Goal: Transaction & Acquisition: Purchase product/service

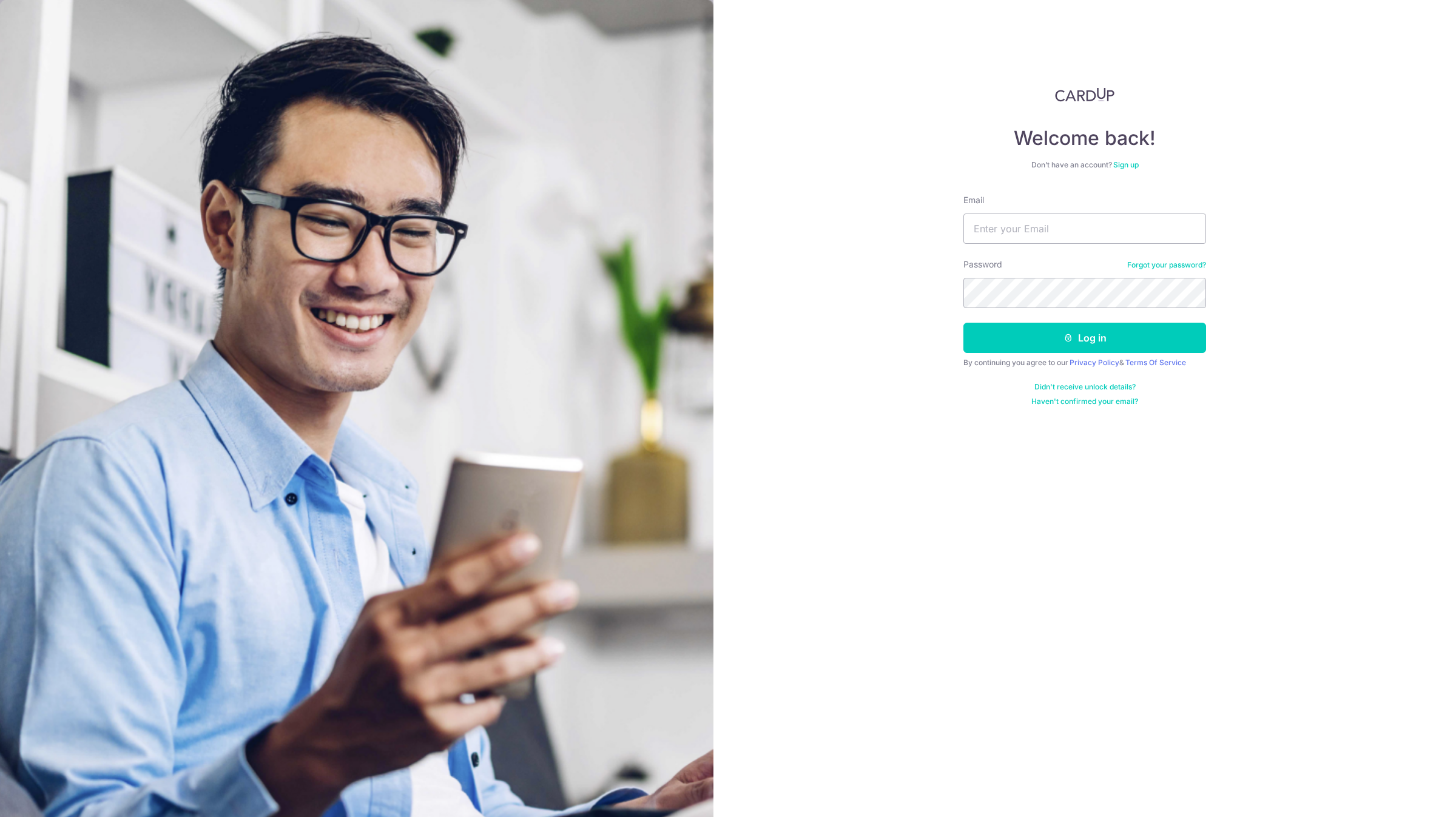
type input "[EMAIL_ADDRESS][DOMAIN_NAME]"
click at [963, 322] on button "Log in" at bounding box center [1085, 338] width 243 height 30
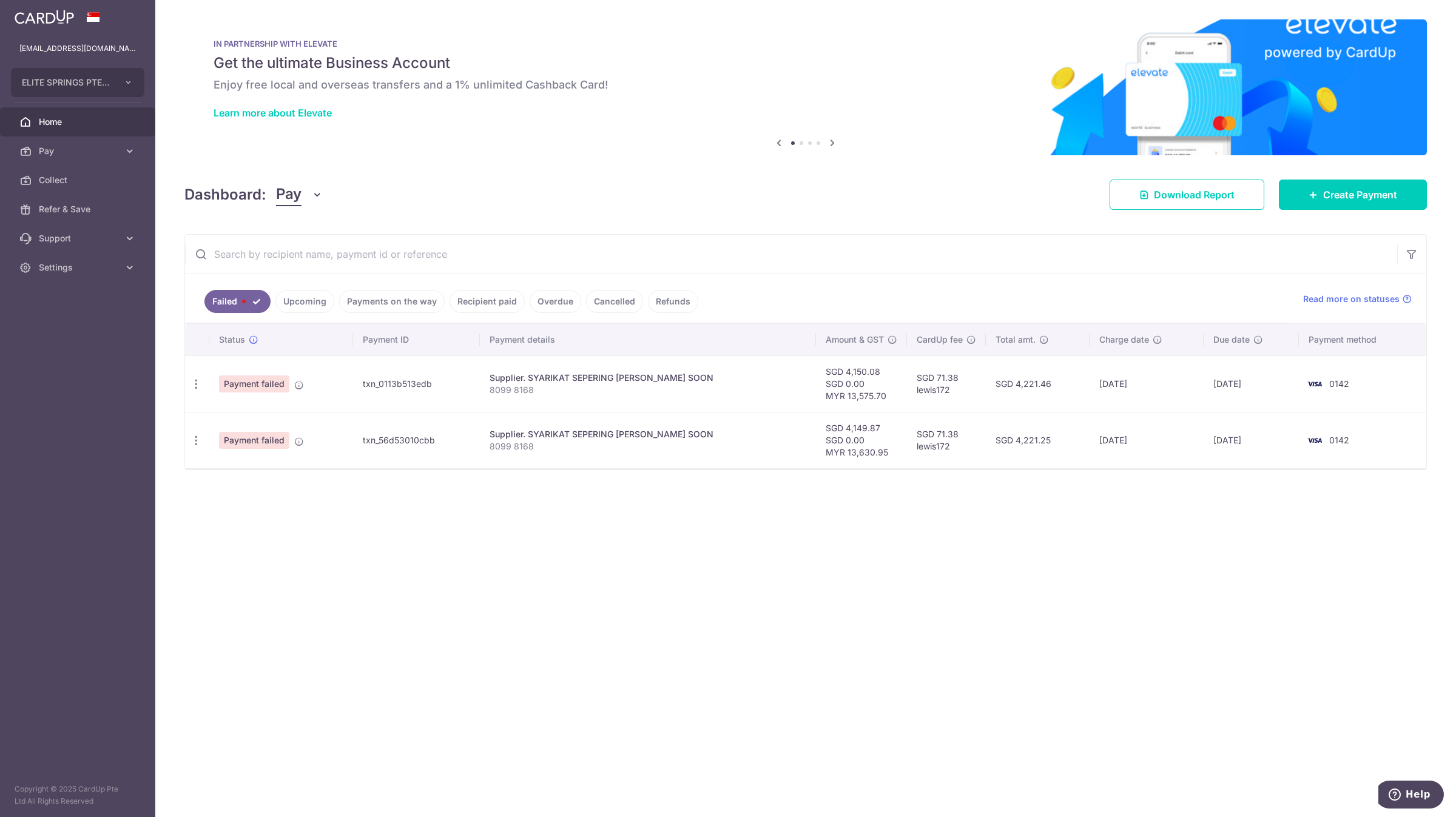
click at [289, 303] on link "Upcoming" at bounding box center [305, 302] width 59 height 23
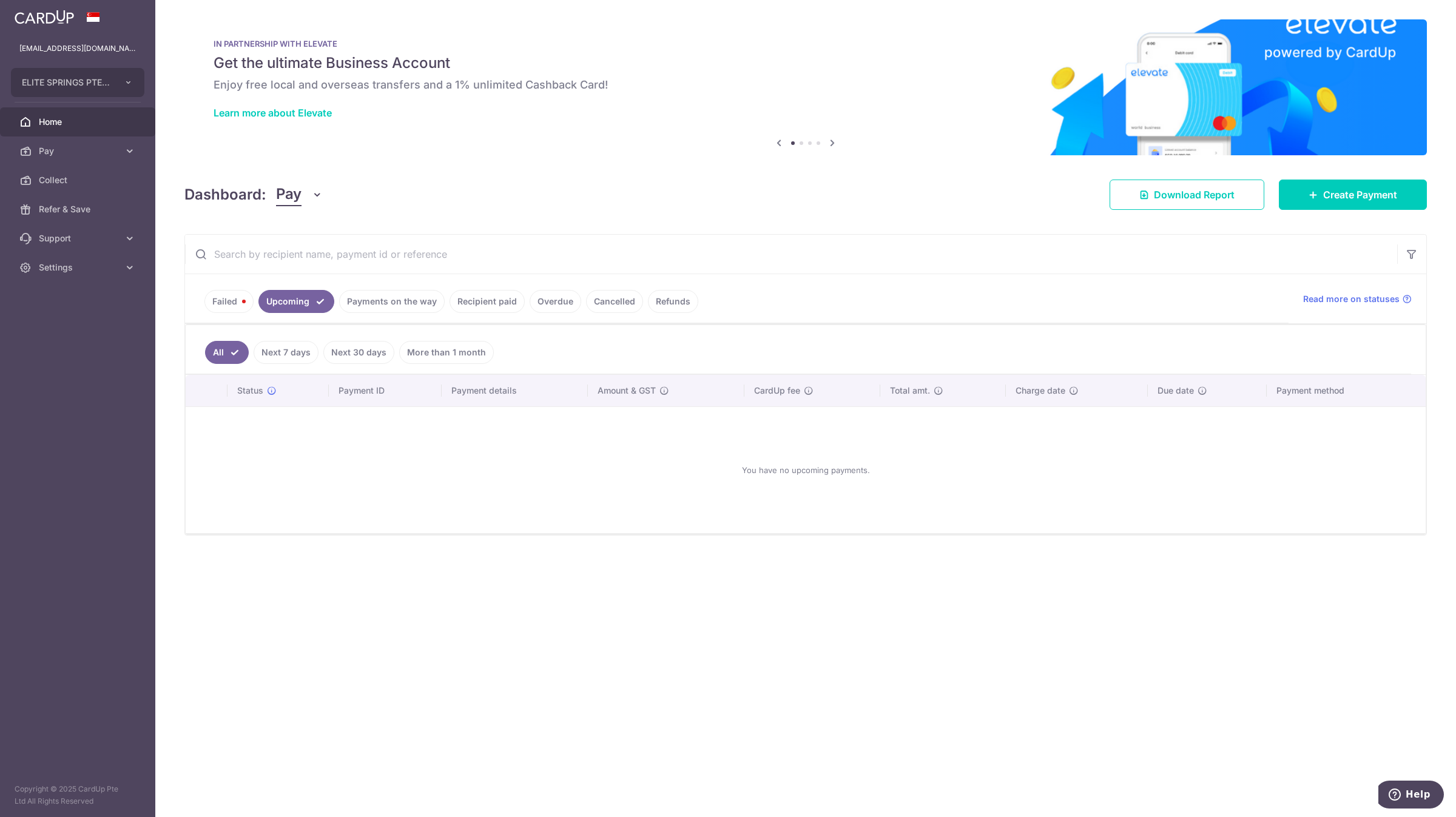
click at [382, 295] on link "Payments on the way" at bounding box center [392, 302] width 105 height 23
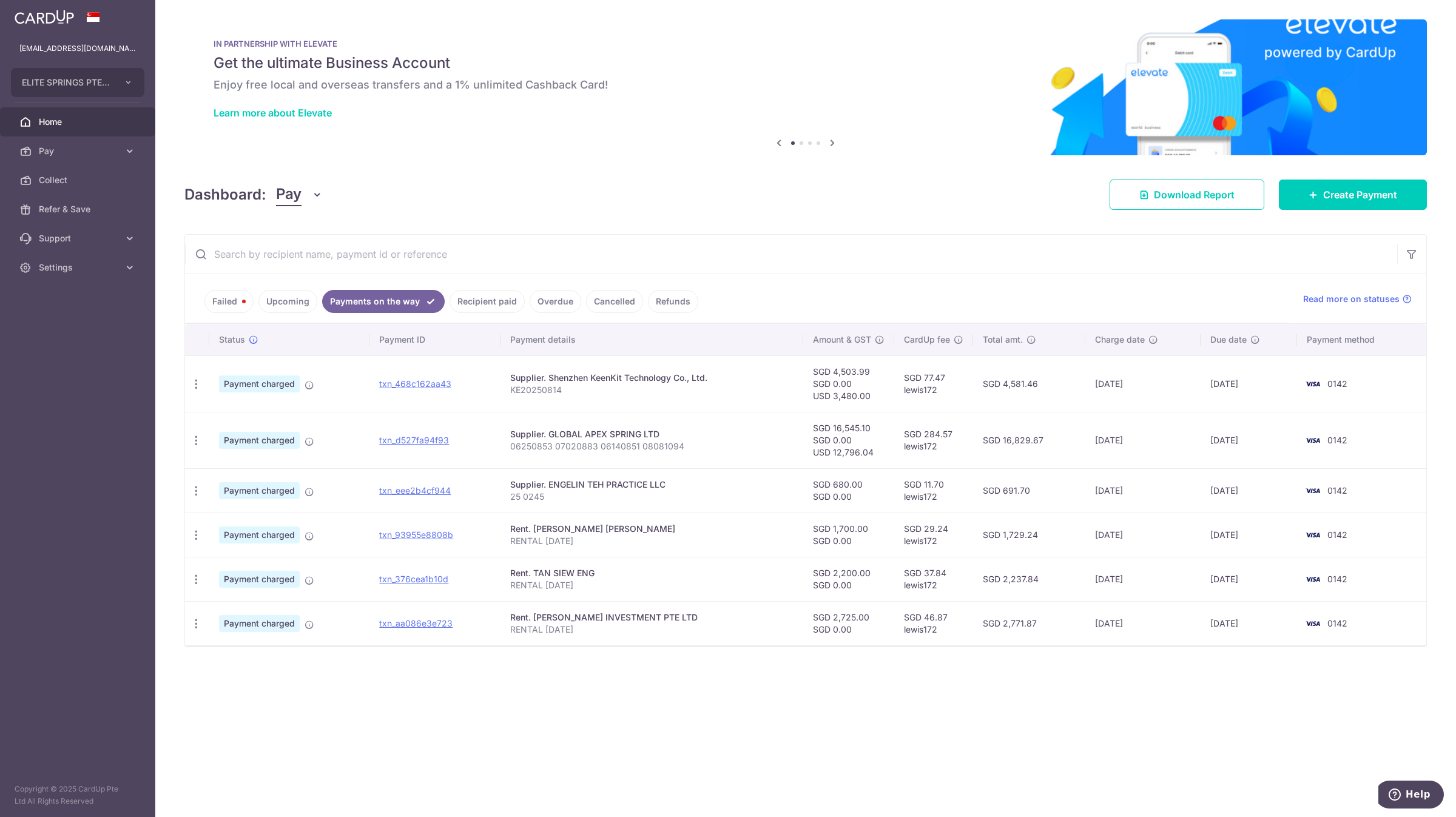
click at [226, 301] on link "Failed" at bounding box center [229, 302] width 49 height 23
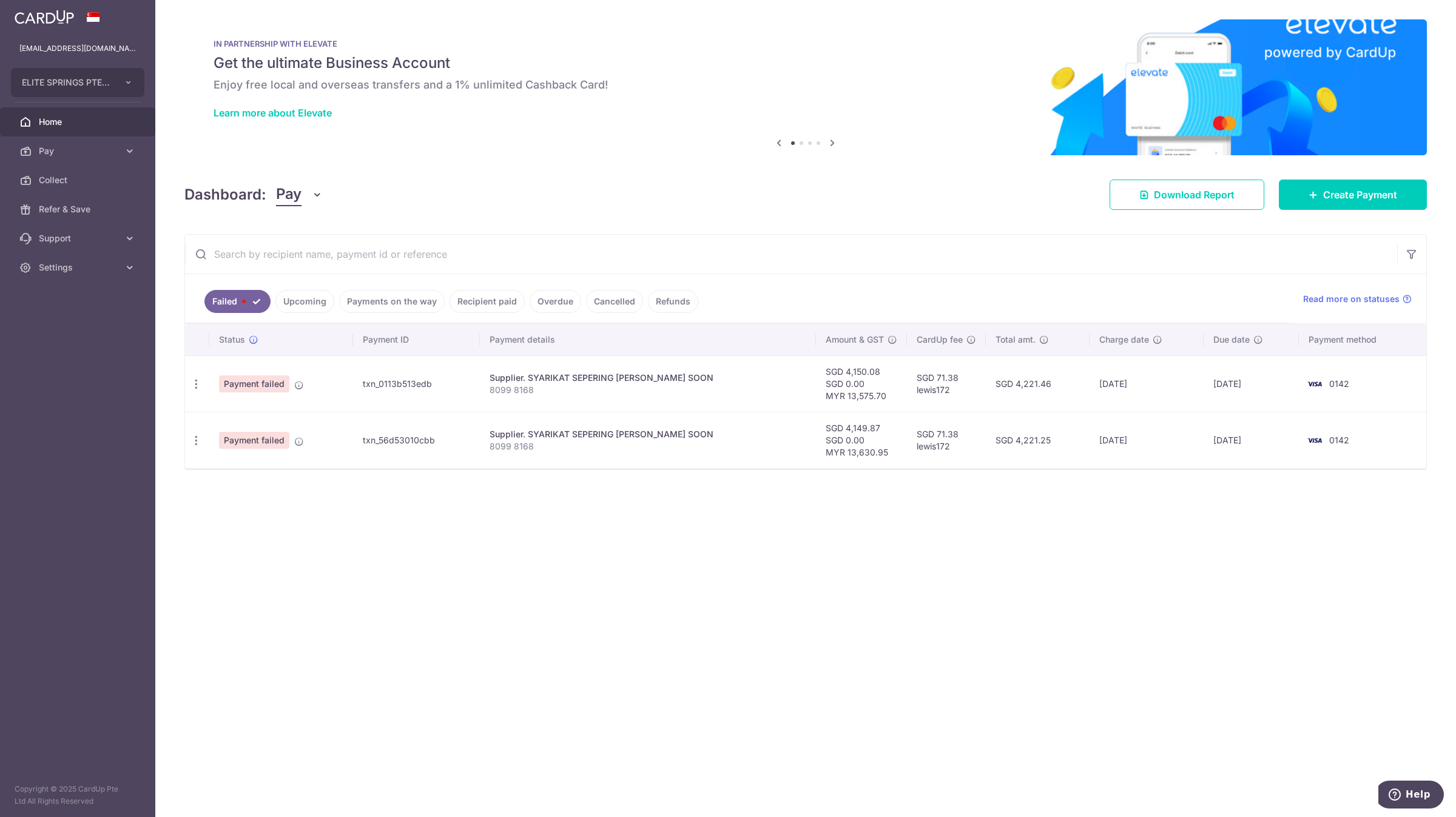
click at [490, 299] on link "Recipient paid" at bounding box center [487, 302] width 75 height 23
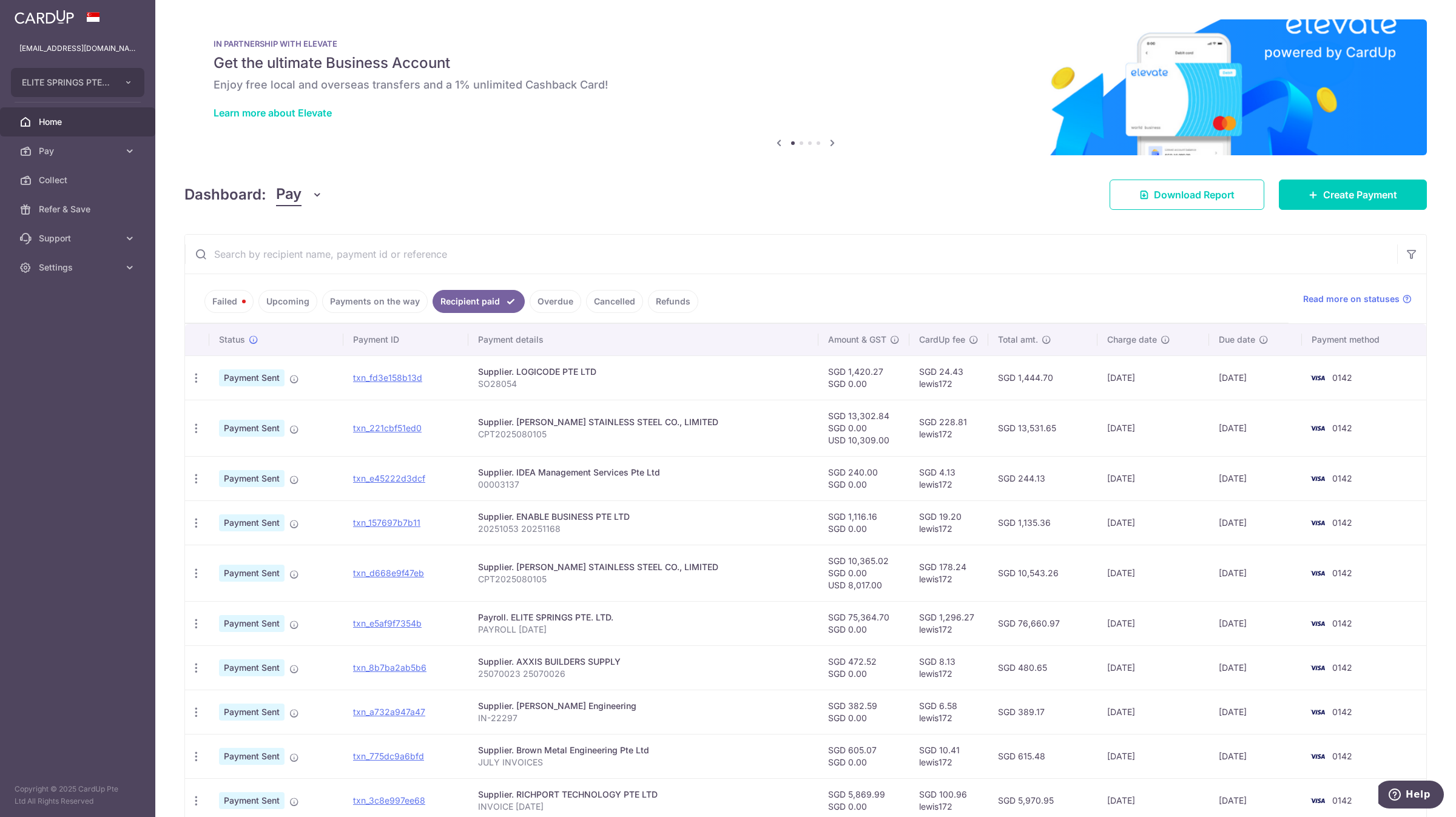
click at [385, 302] on link "Payments on the way" at bounding box center [375, 302] width 105 height 23
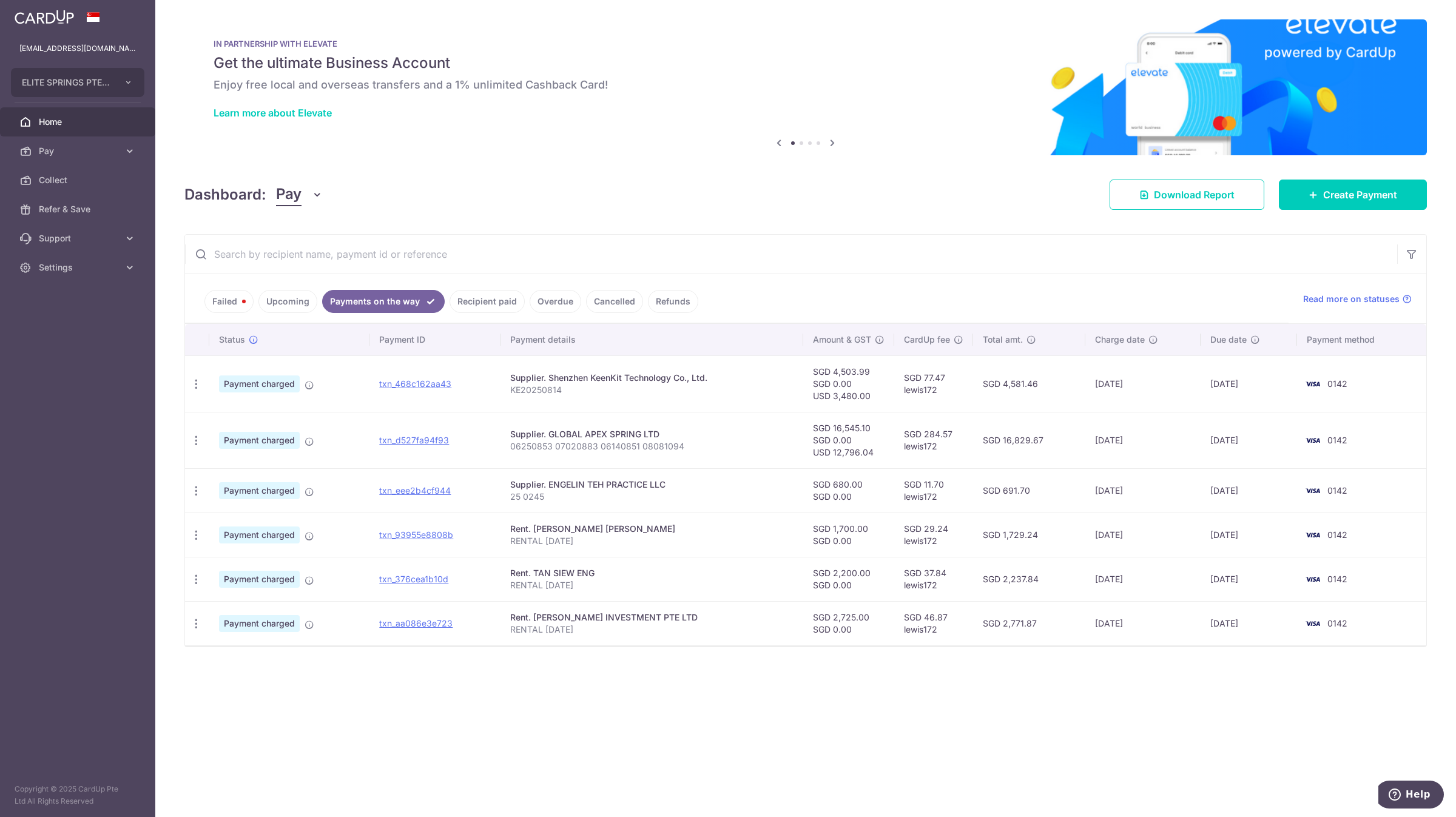
click at [279, 300] on link "Upcoming" at bounding box center [288, 302] width 59 height 23
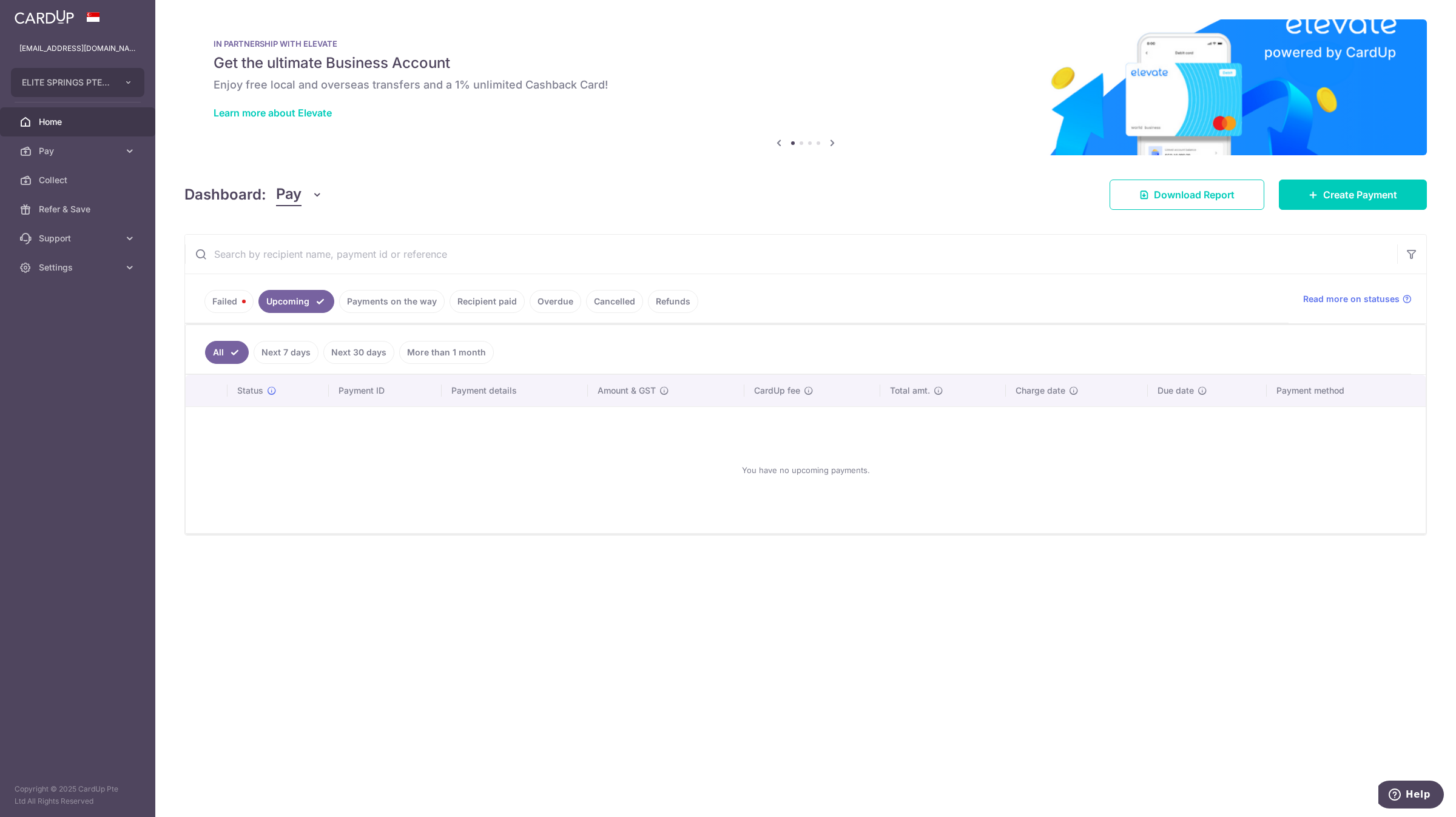
click at [345, 299] on link "Payments on the way" at bounding box center [392, 302] width 105 height 23
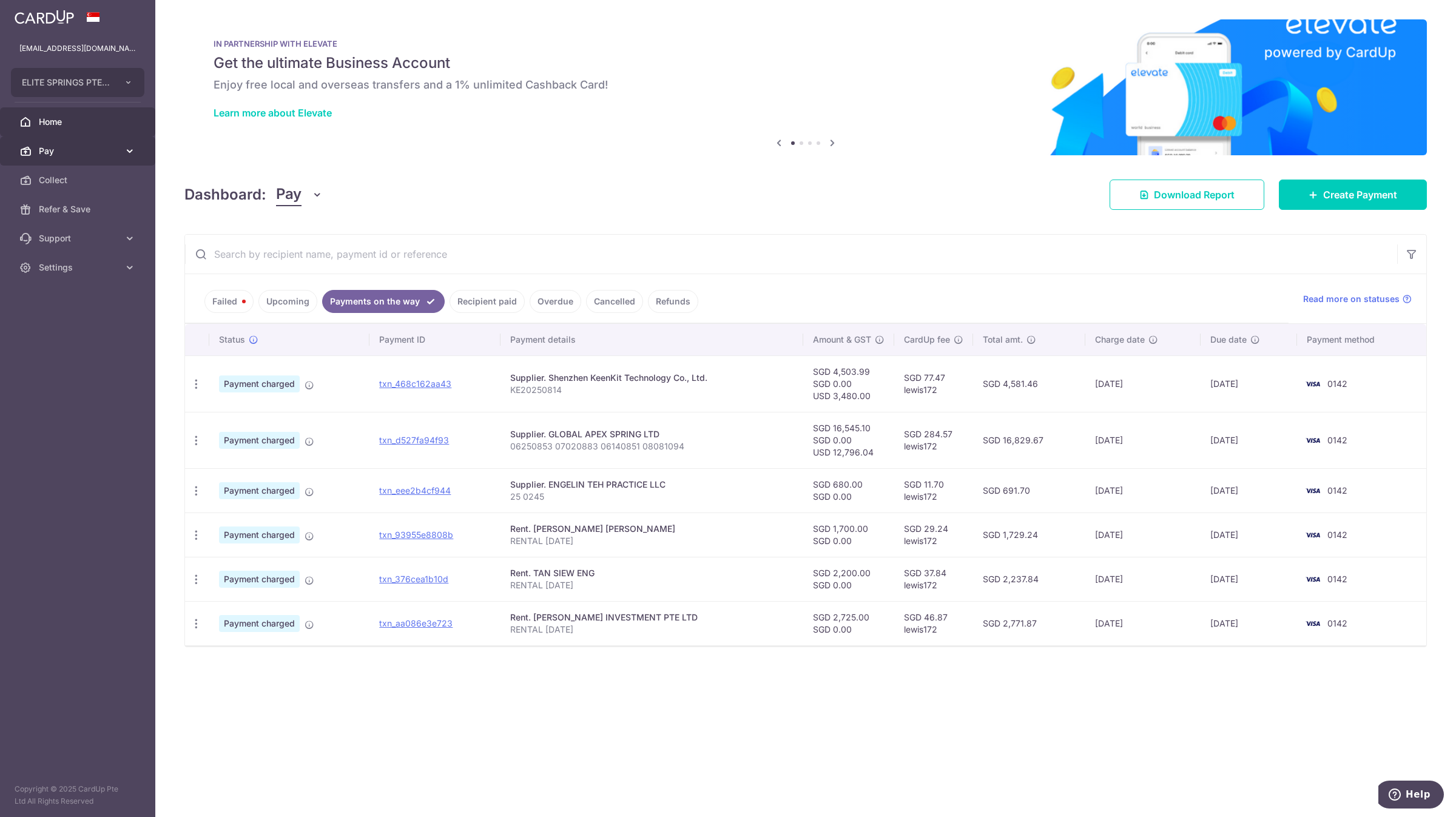
click at [93, 159] on link "Pay" at bounding box center [77, 151] width 156 height 29
click at [104, 192] on link "Payments" at bounding box center [77, 180] width 156 height 29
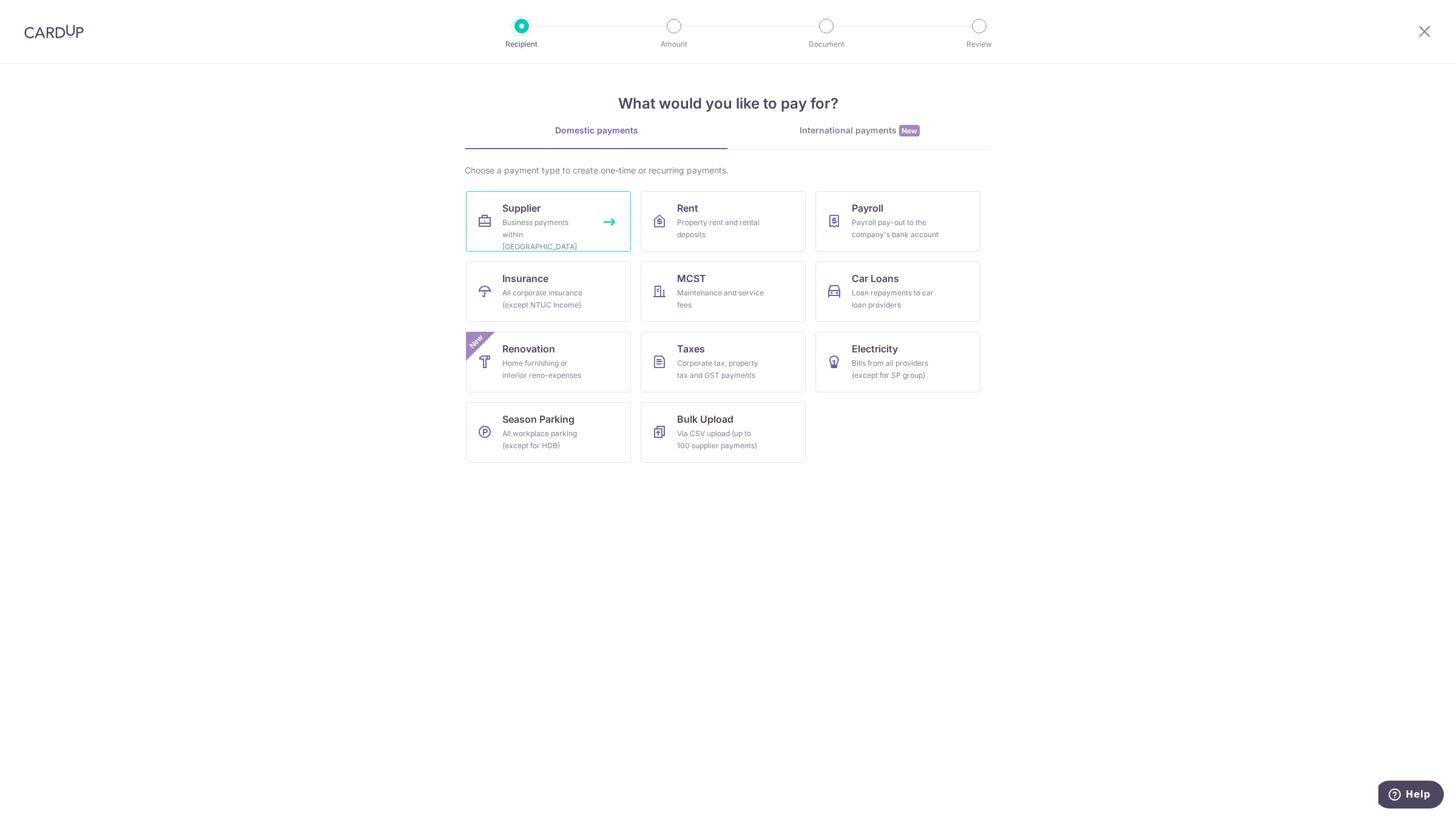
click at [605, 220] on link "Supplier Business payments within Singapore" at bounding box center [549, 222] width 165 height 61
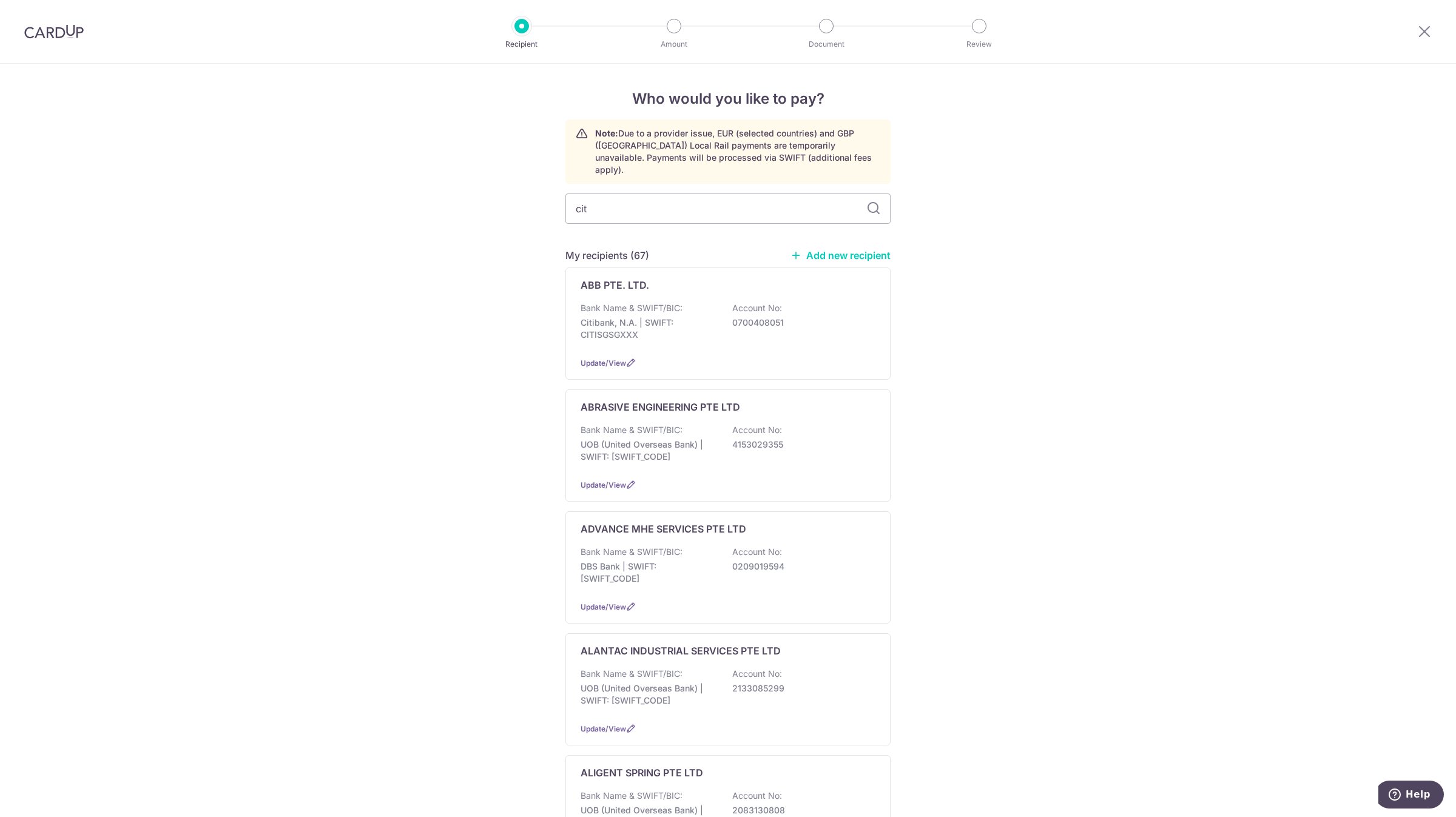
type input "citi"
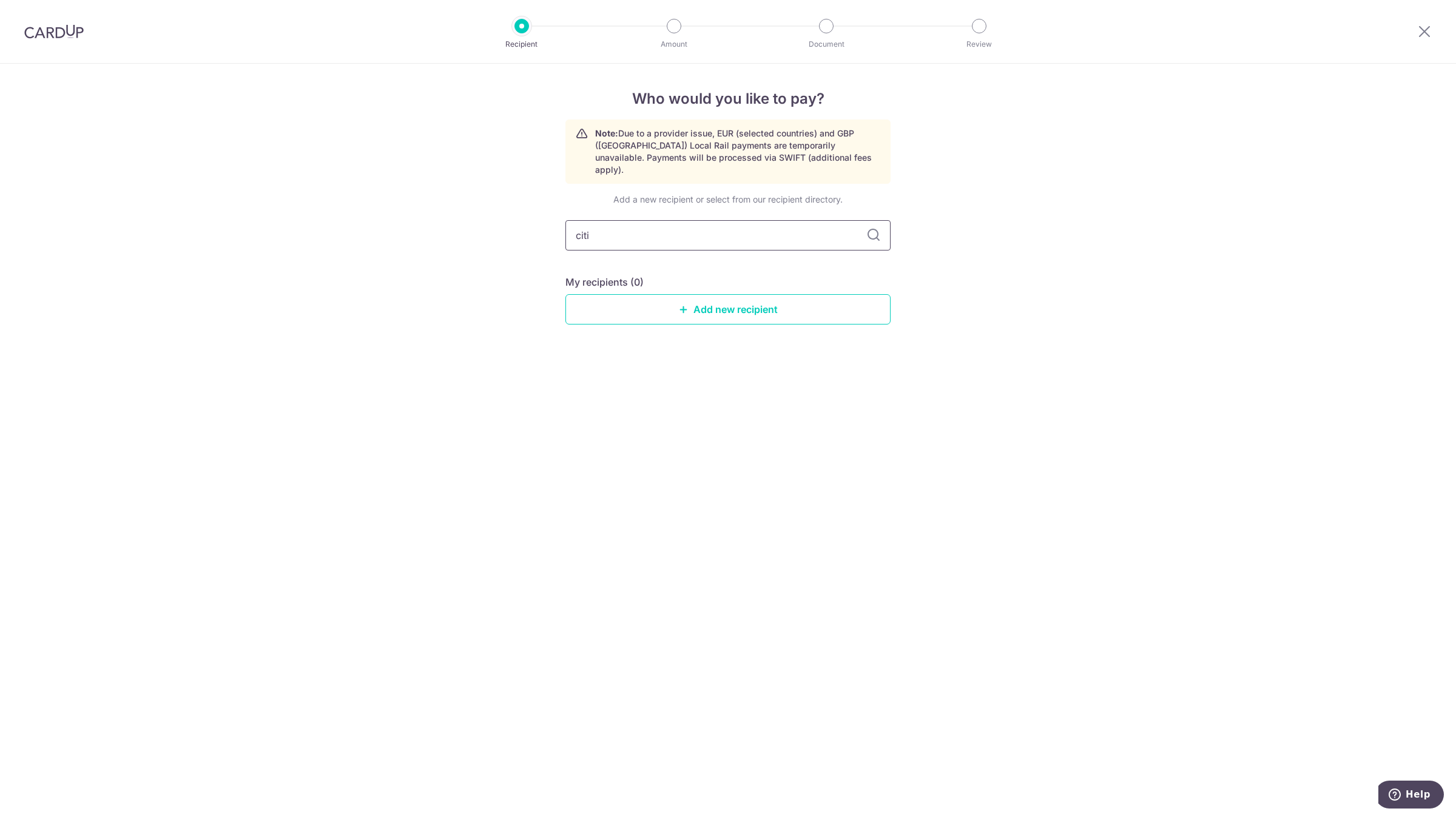
drag, startPoint x: 639, startPoint y: 229, endPoint x: 464, endPoint y: 230, distance: 175.0
click at [464, 230] on div "Who would you like to pay? Note: Due to a provider issue, EUR (selected countri…" at bounding box center [728, 440] width 1456 height 754
click at [649, 300] on link "Add new recipient" at bounding box center [728, 309] width 325 height 30
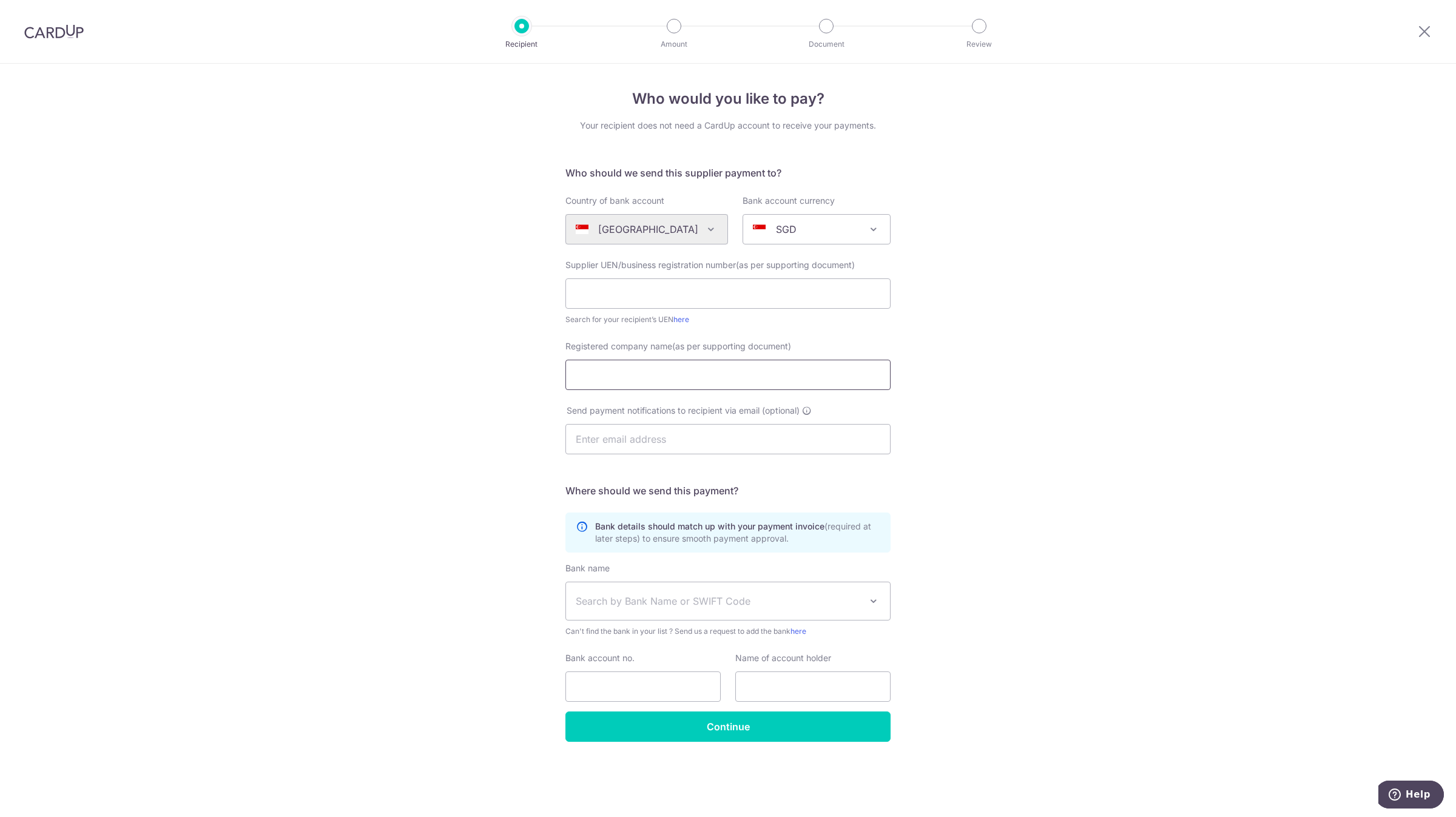
click at [618, 376] on input "Registered company name(as per supporting document)" at bounding box center [728, 375] width 325 height 30
paste input "SGS Testing & Control Services Singapore Pte Ltd"
type input "SGS Testing & Control Services Singapore Pte Ltd"
click at [646, 287] on input "text" at bounding box center [728, 294] width 325 height 30
click at [642, 451] on input "text" at bounding box center [728, 439] width 325 height 30
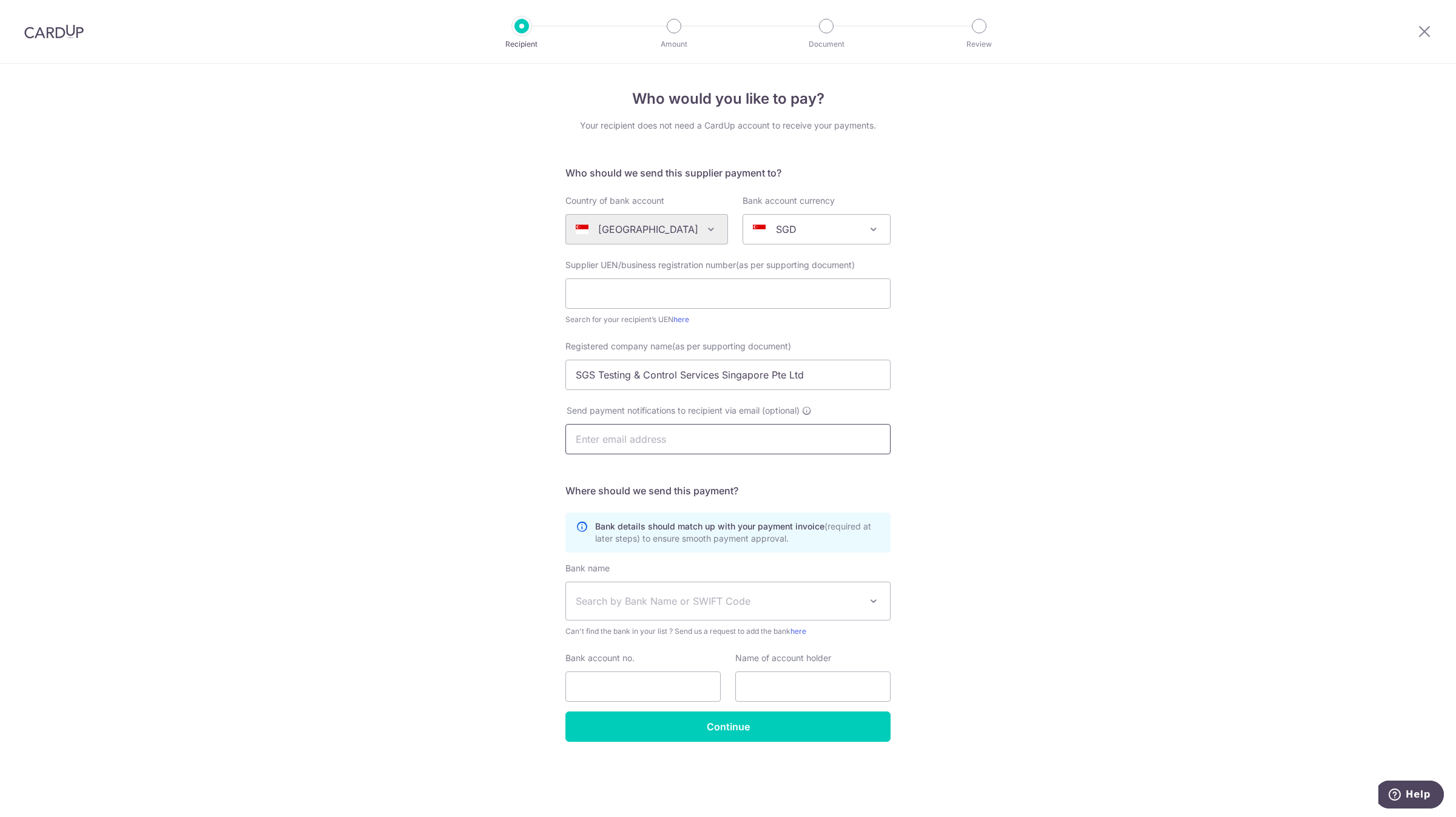
paste input "199404065N)"
type input "199404065N)"
click at [720, 295] on input "text" at bounding box center [728, 294] width 325 height 30
paste input "199404065N)"
type input "199404065N"
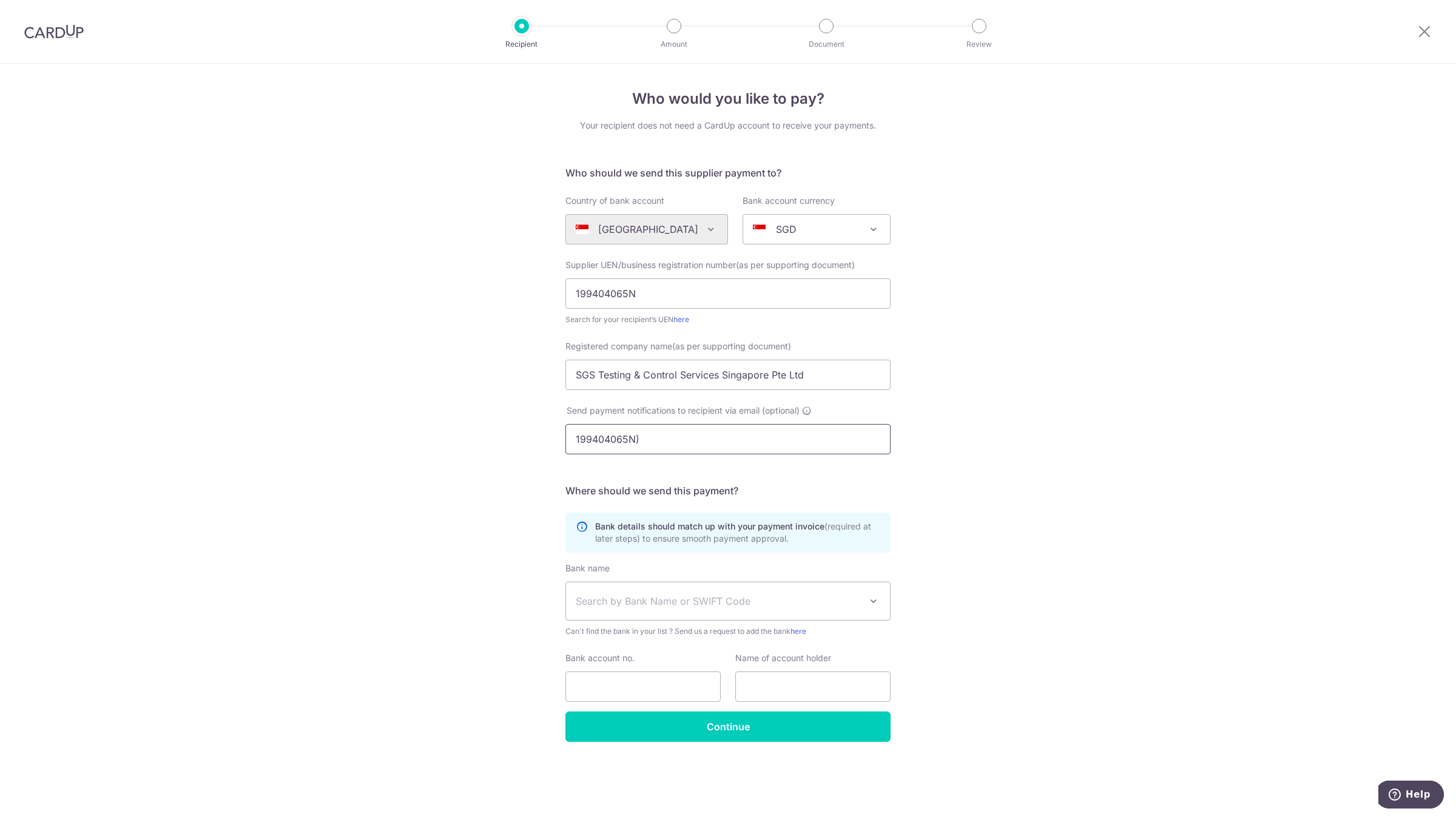
click at [656, 445] on input "199404065N)" at bounding box center [728, 439] width 325 height 30
paste input "sg.collect@sgs.com"
type input "sg.collect@sgs.com"
click at [401, 529] on div "Who would you like to pay? Your recipient does not need a CardUp account to rec…" at bounding box center [728, 440] width 1456 height 754
click at [592, 590] on span "Search by Bank Name or SWIFT Code" at bounding box center [728, 601] width 324 height 37
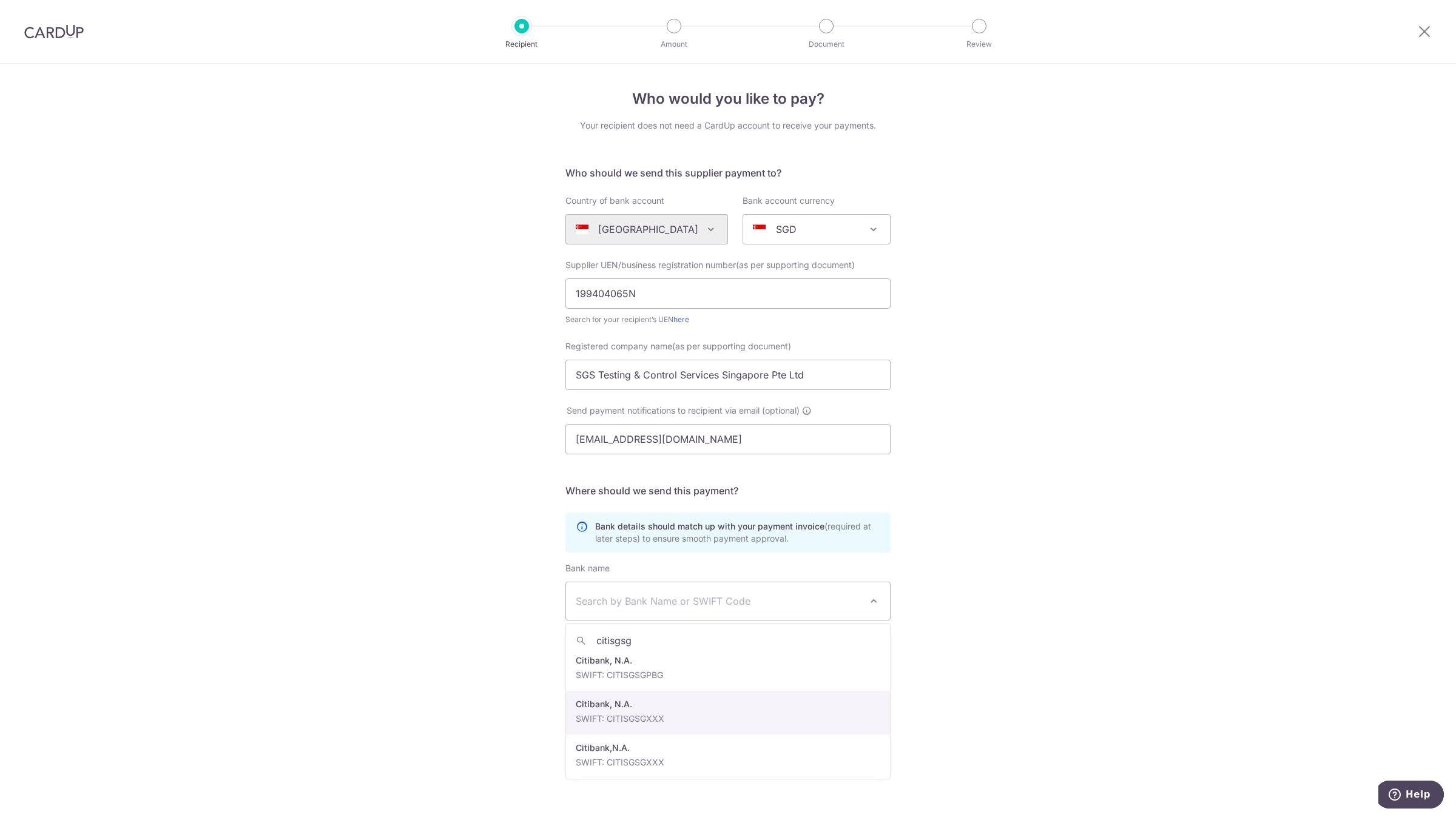
scroll to position [53, 0]
type input "citisgsg"
select select "20"
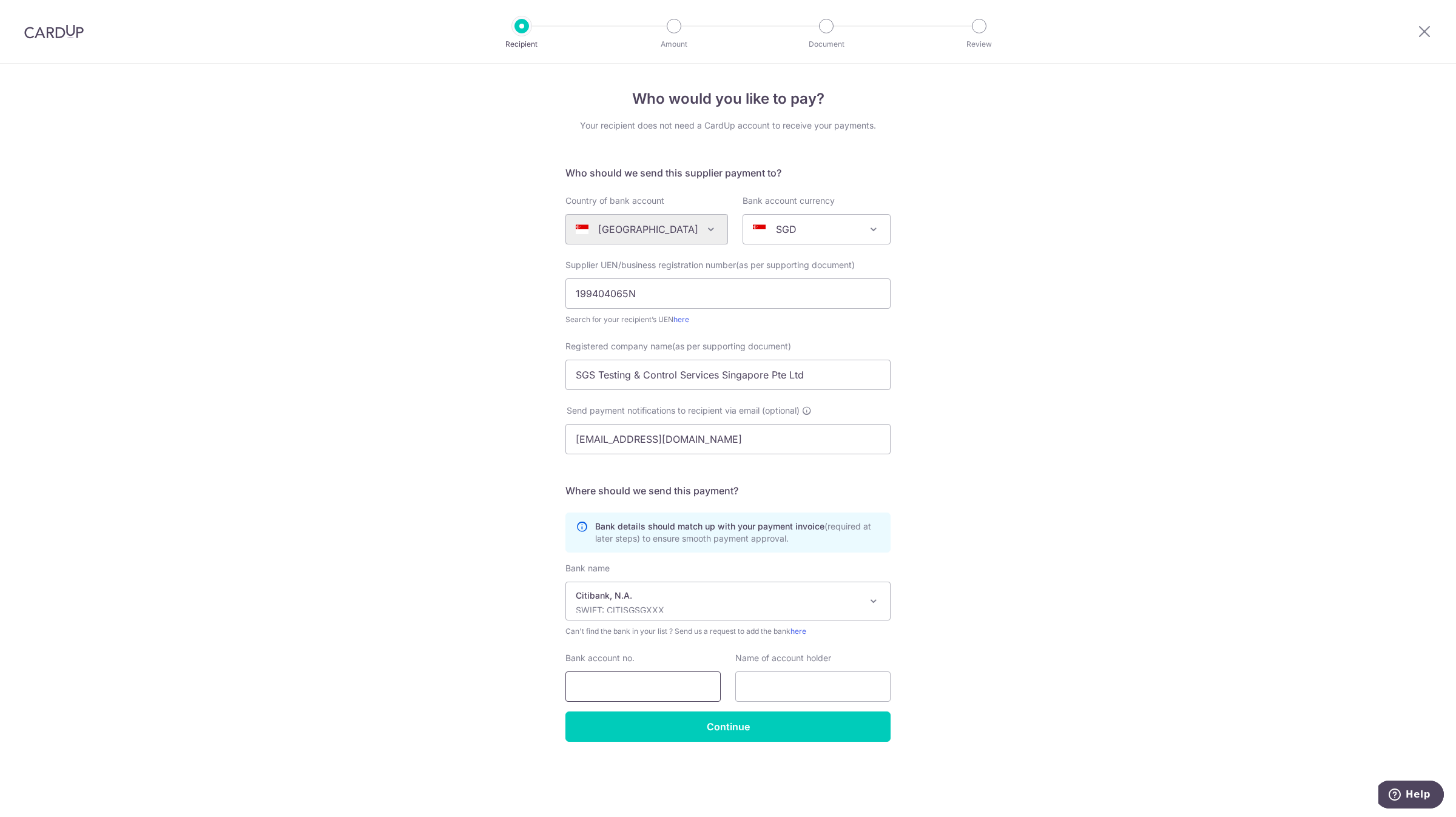
click at [676, 688] on input "Bank account no." at bounding box center [643, 687] width 156 height 30
paste input "133-07269835"
click at [601, 687] on input "133-07269835" at bounding box center [643, 687] width 156 height 30
type input "13307269835"
paste input "SGS Testing & Control Services Singapore Pte Ltd"
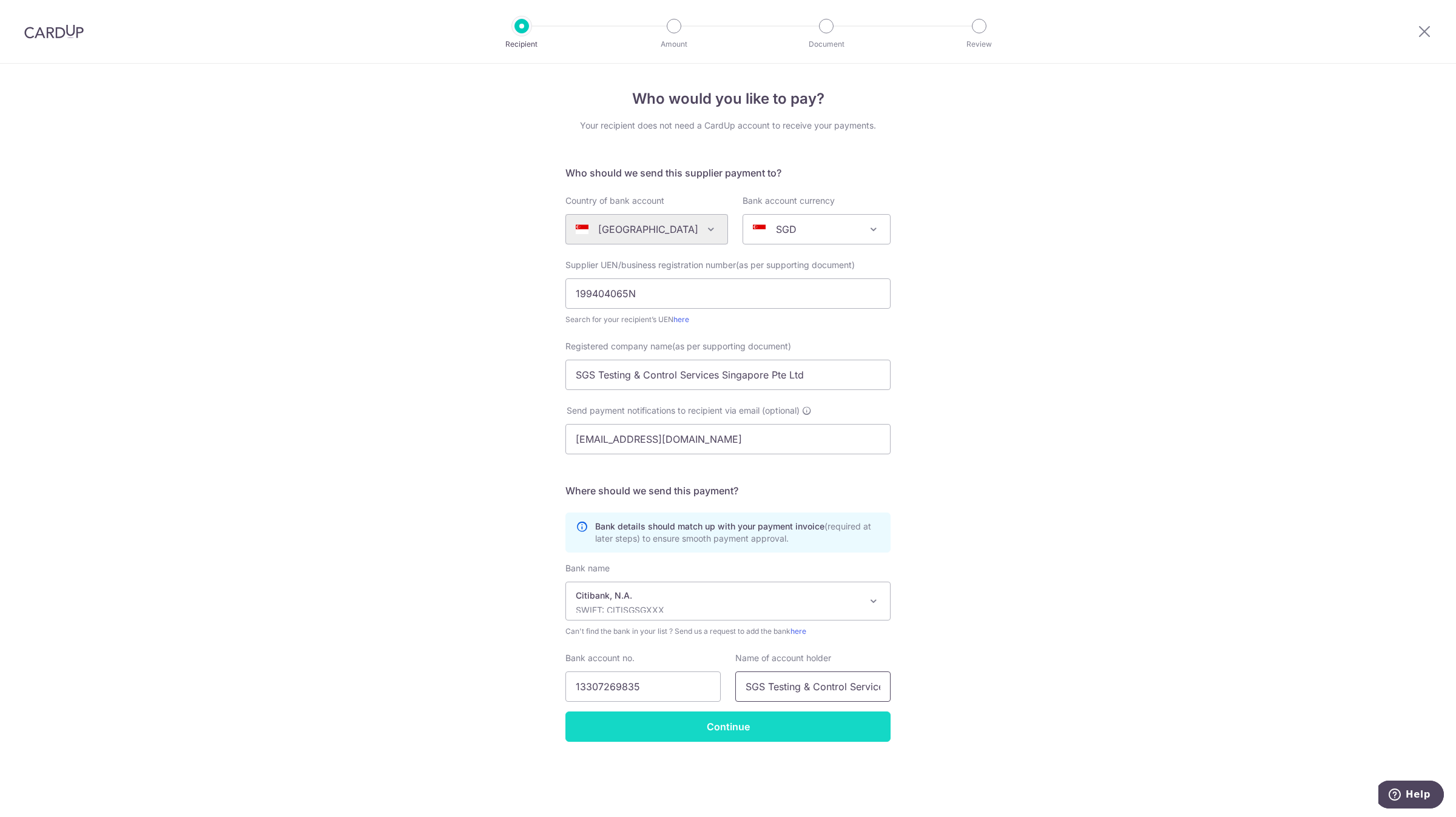
scroll to position [0, 93]
type input "SGS Testing & Control Services Singapore Pte Ltd"
click at [617, 728] on input "Continue" at bounding box center [728, 727] width 325 height 30
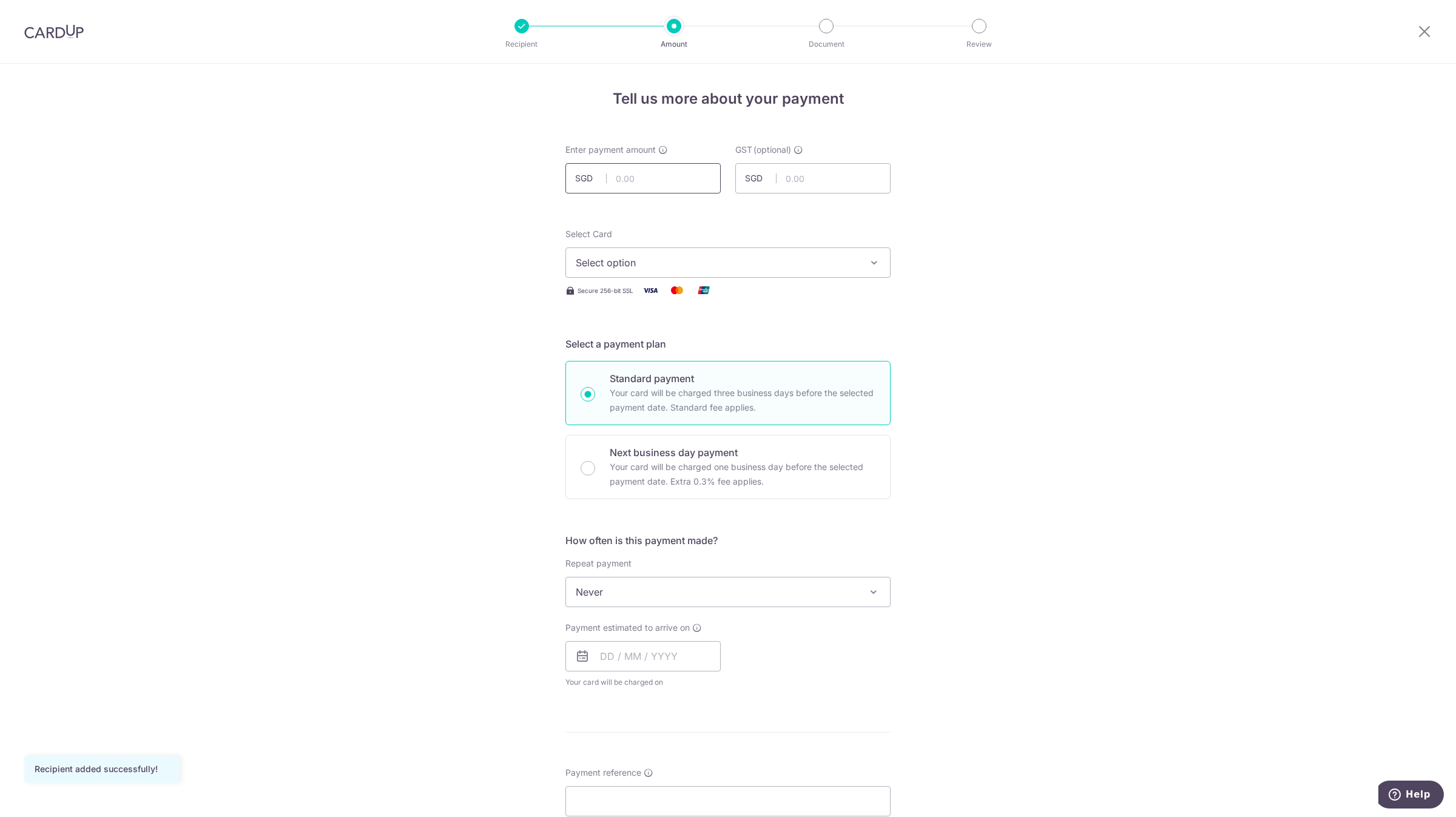
click at [665, 182] on input "text" at bounding box center [643, 178] width 156 height 30
paste input "239.80"
type input "239.80"
click at [792, 173] on input "text" at bounding box center [813, 178] width 156 height 30
type input "0.00"
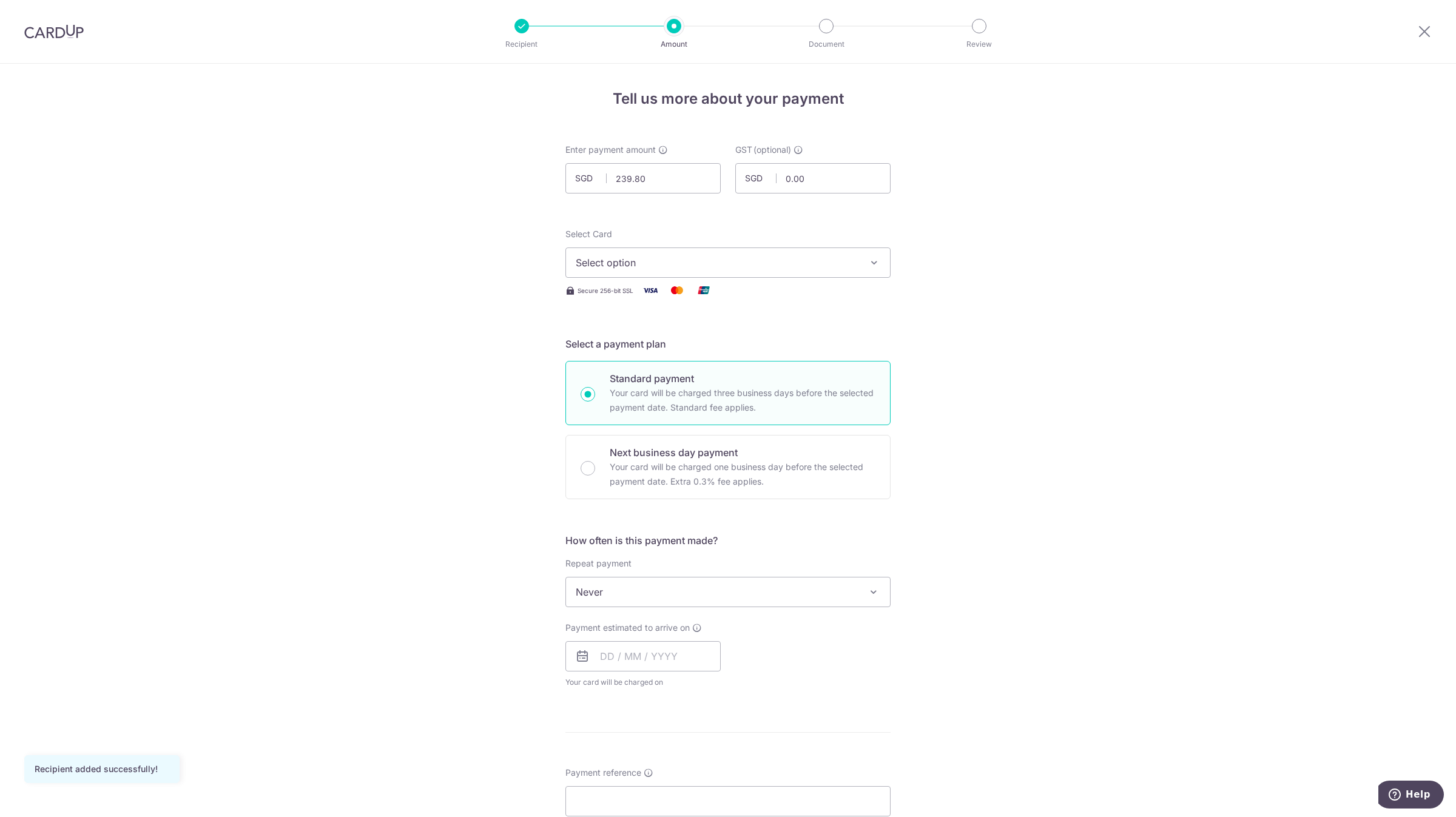
click at [664, 254] on button "Select option" at bounding box center [728, 263] width 325 height 30
click at [660, 344] on span "**** 0142" at bounding box center [728, 349] width 305 height 15
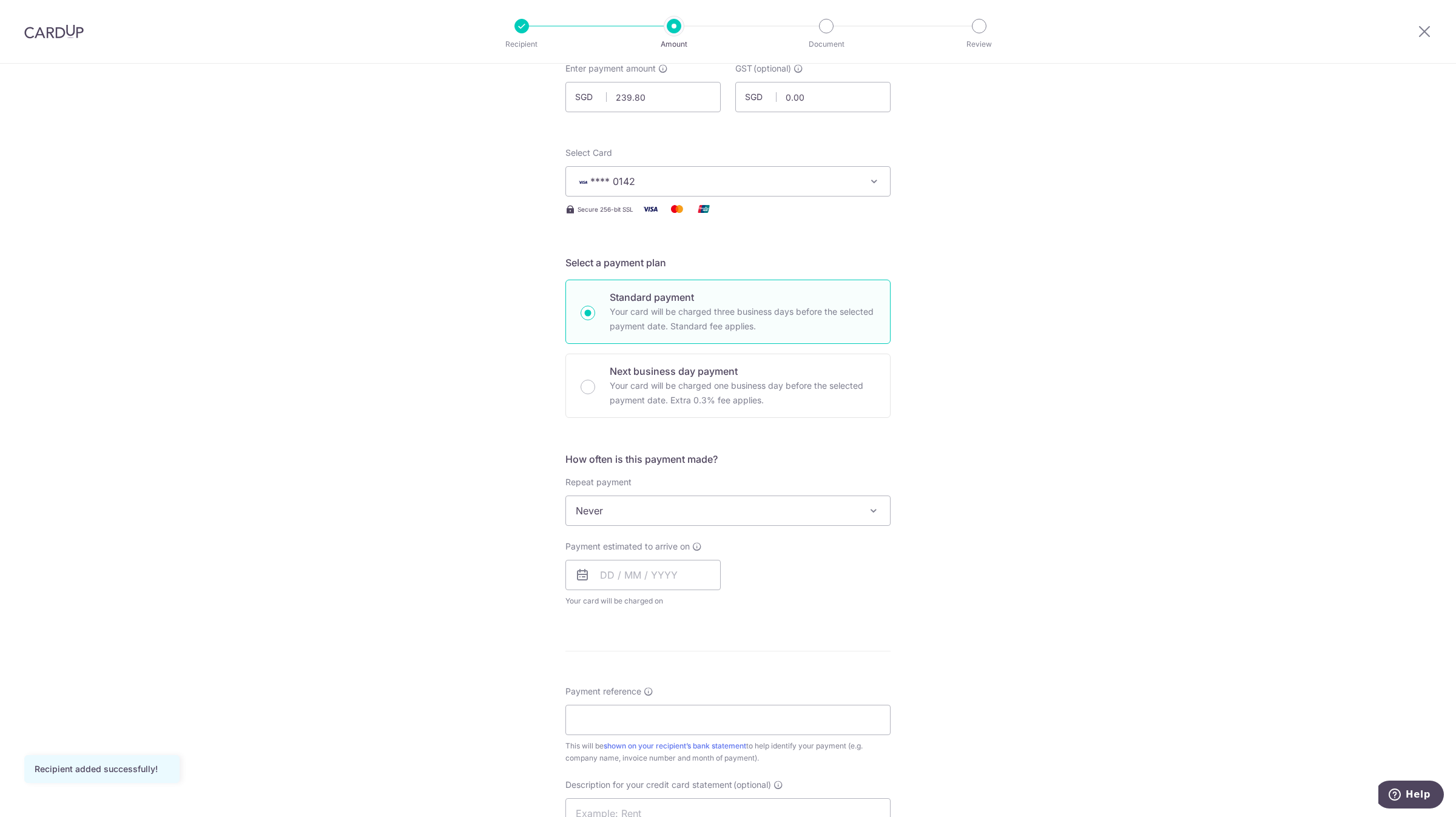
scroll to position [273, 0]
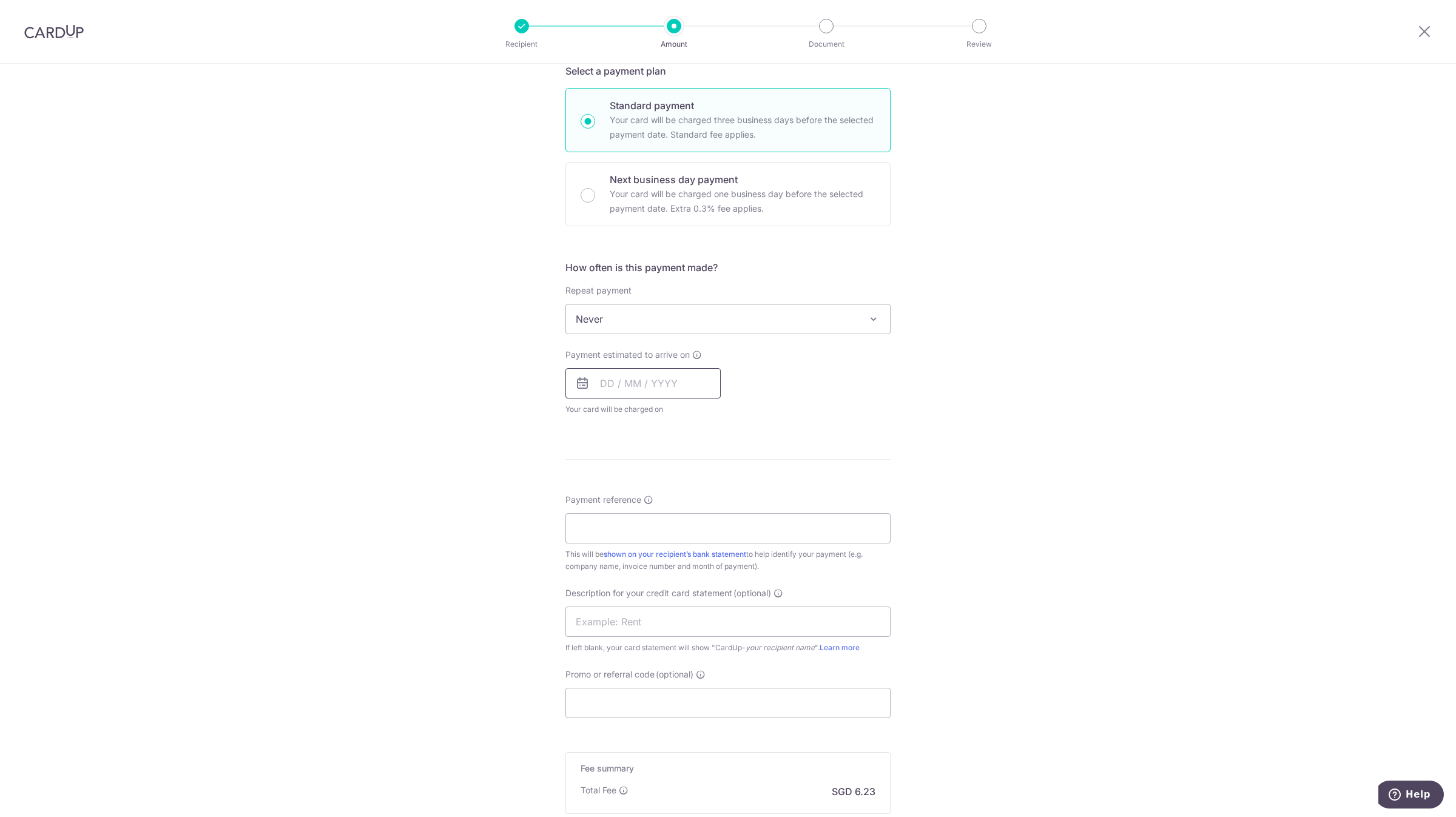
click at [618, 385] on input "text" at bounding box center [643, 383] width 156 height 30
click at [613, 512] on link "15" at bounding box center [615, 518] width 20 height 20
type input "15/09/2025"
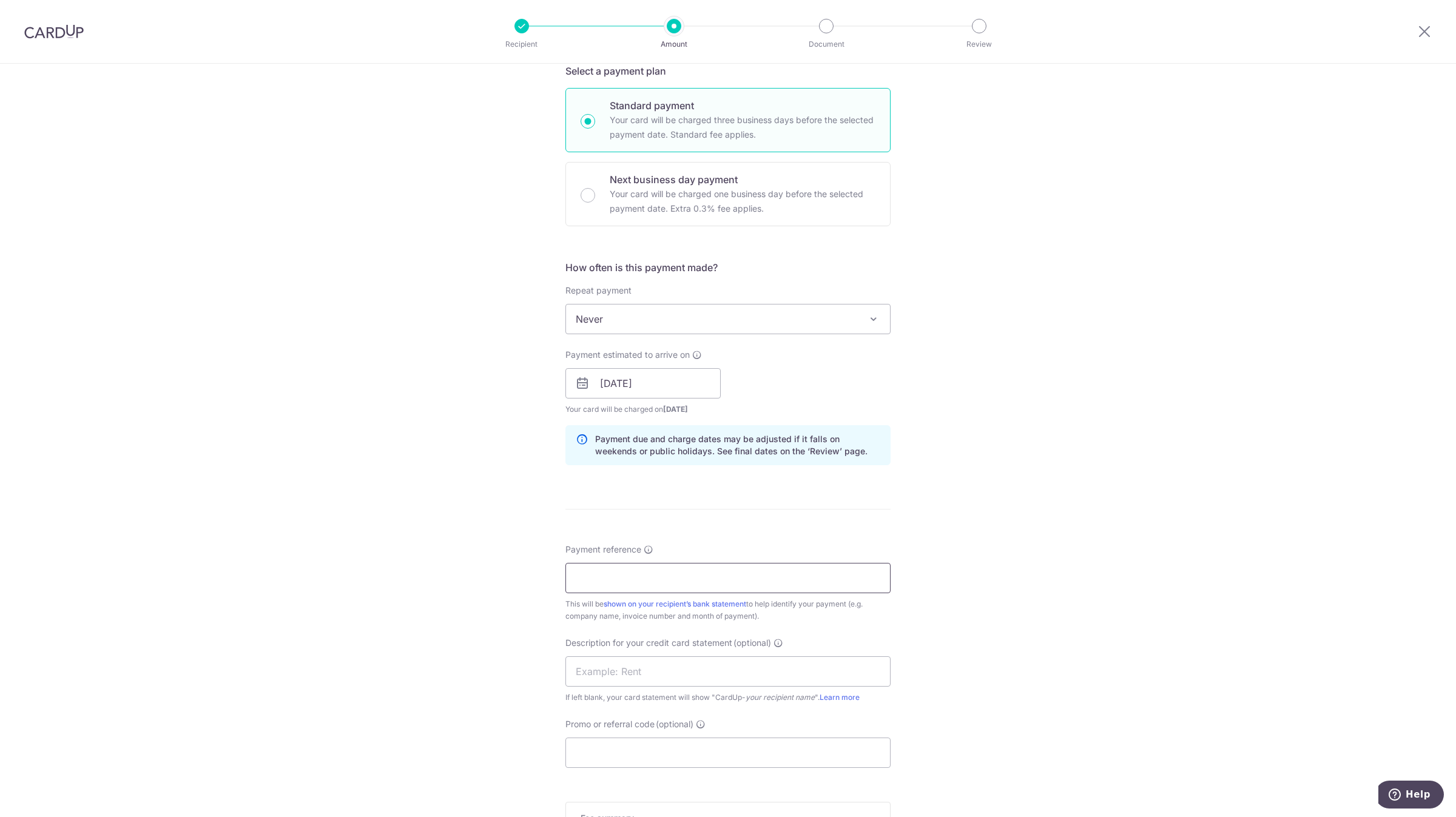
click at [613, 583] on input "Payment reference" at bounding box center [728, 578] width 325 height 30
type input "s"
paste input "5148098"
type input "SGS 5148098"
click at [647, 679] on input "text" at bounding box center [728, 672] width 325 height 30
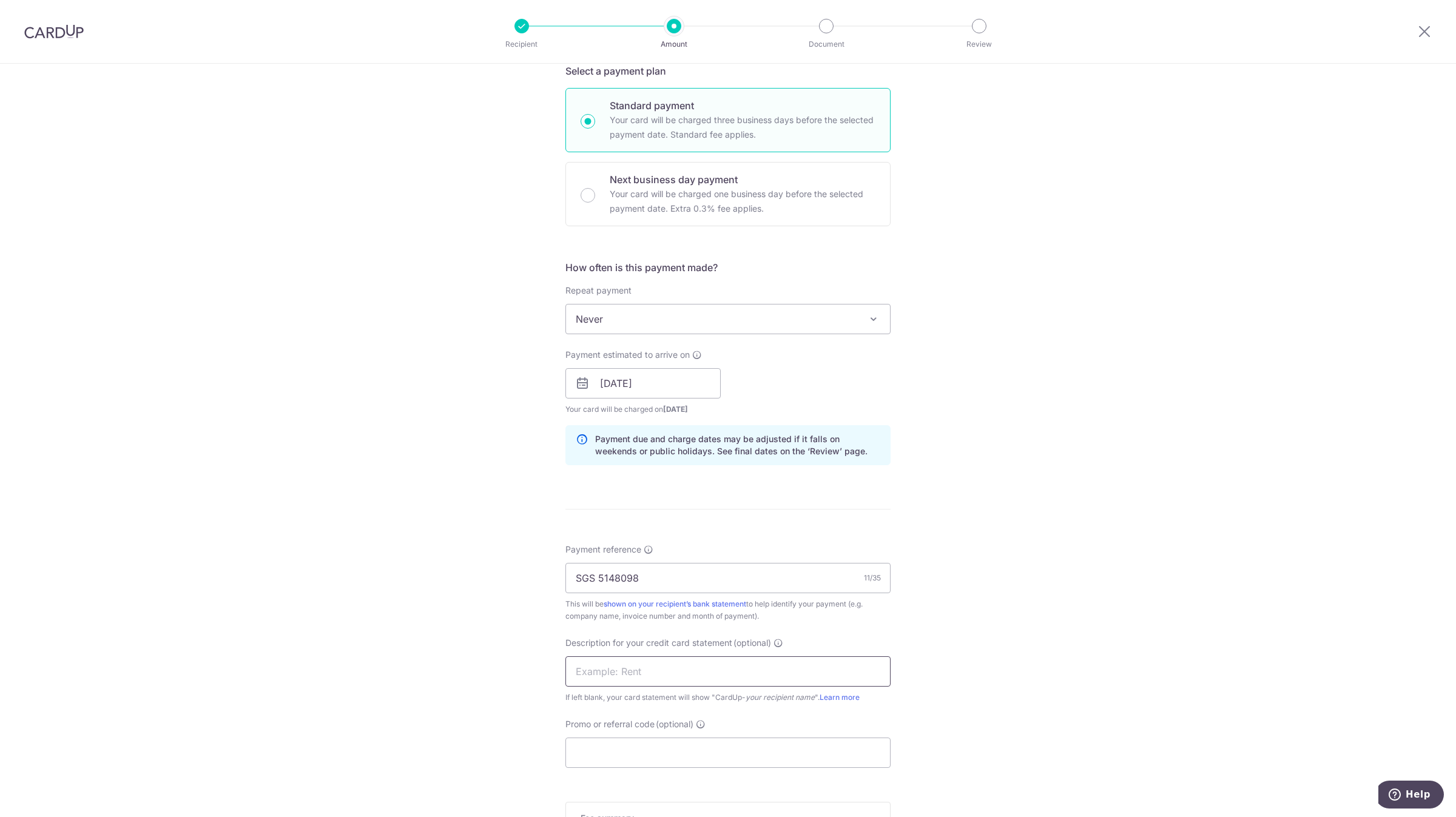
paste input "5148098"
type input "5148098"
click at [437, 708] on div "Tell us more about your payment Enter payment amount SGD 239.80 239.80 GST (opt…" at bounding box center [728, 404] width 1456 height 1228
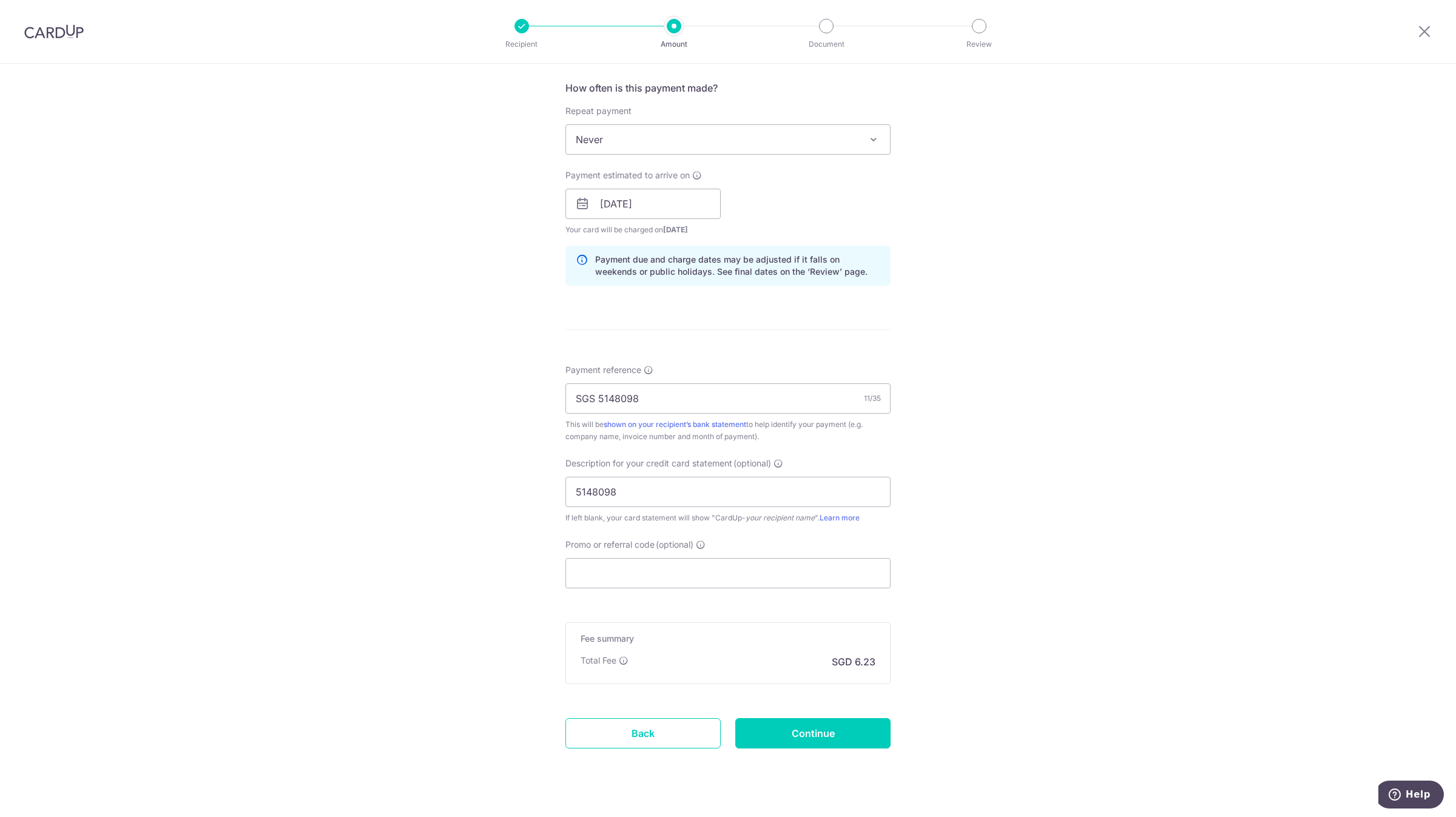
scroll to position [475, 0]
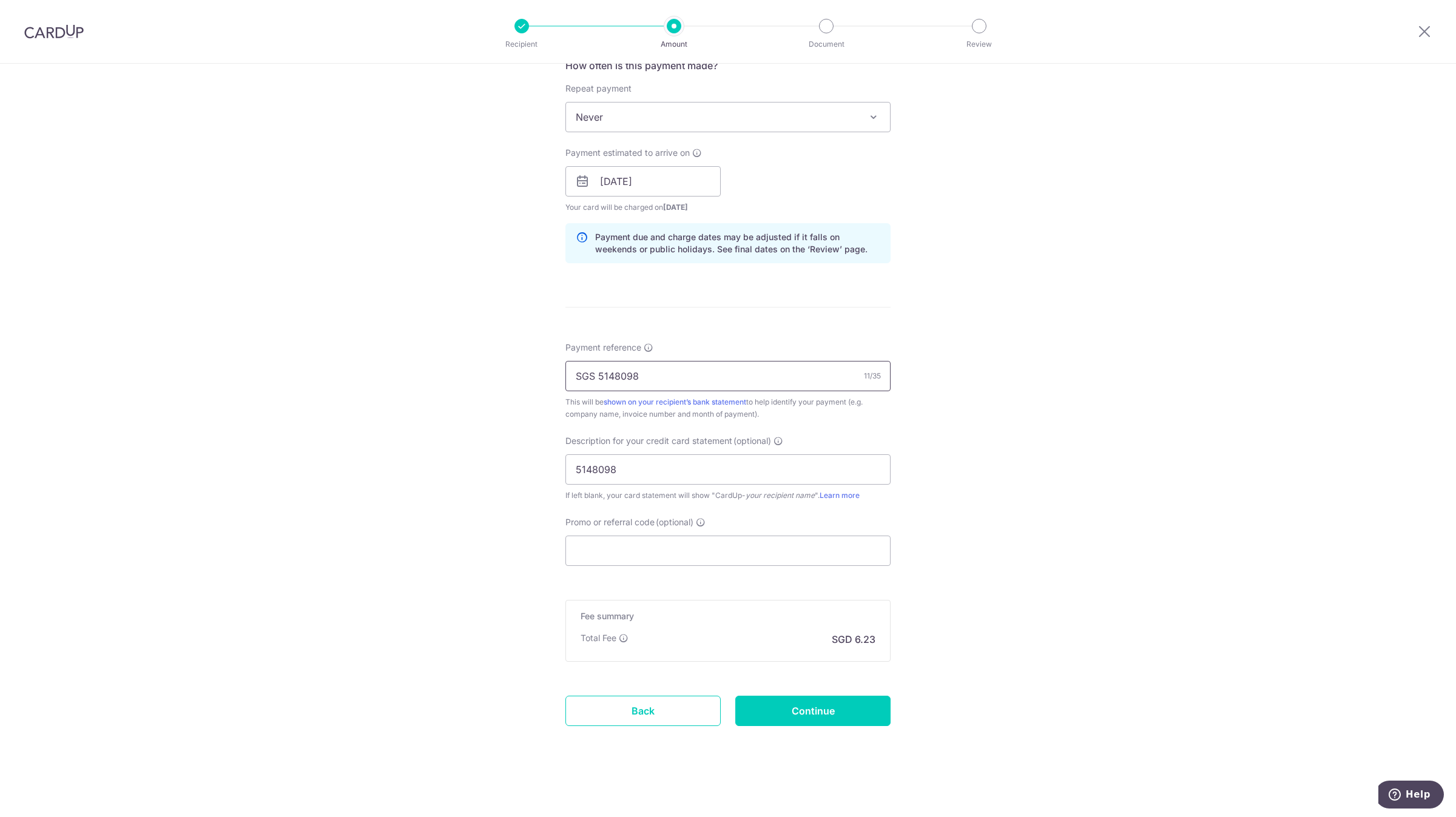
drag, startPoint x: 598, startPoint y: 377, endPoint x: 551, endPoint y: 384, distance: 47.5
click at [551, 384] on div "Tell us more about your payment Enter payment amount SGD 239.80 239.80 GST (opt…" at bounding box center [728, 203] width 1456 height 1228
type input "5148098"
click at [572, 467] on input "5148098" at bounding box center [728, 470] width 325 height 30
type input "SGS 5148098"
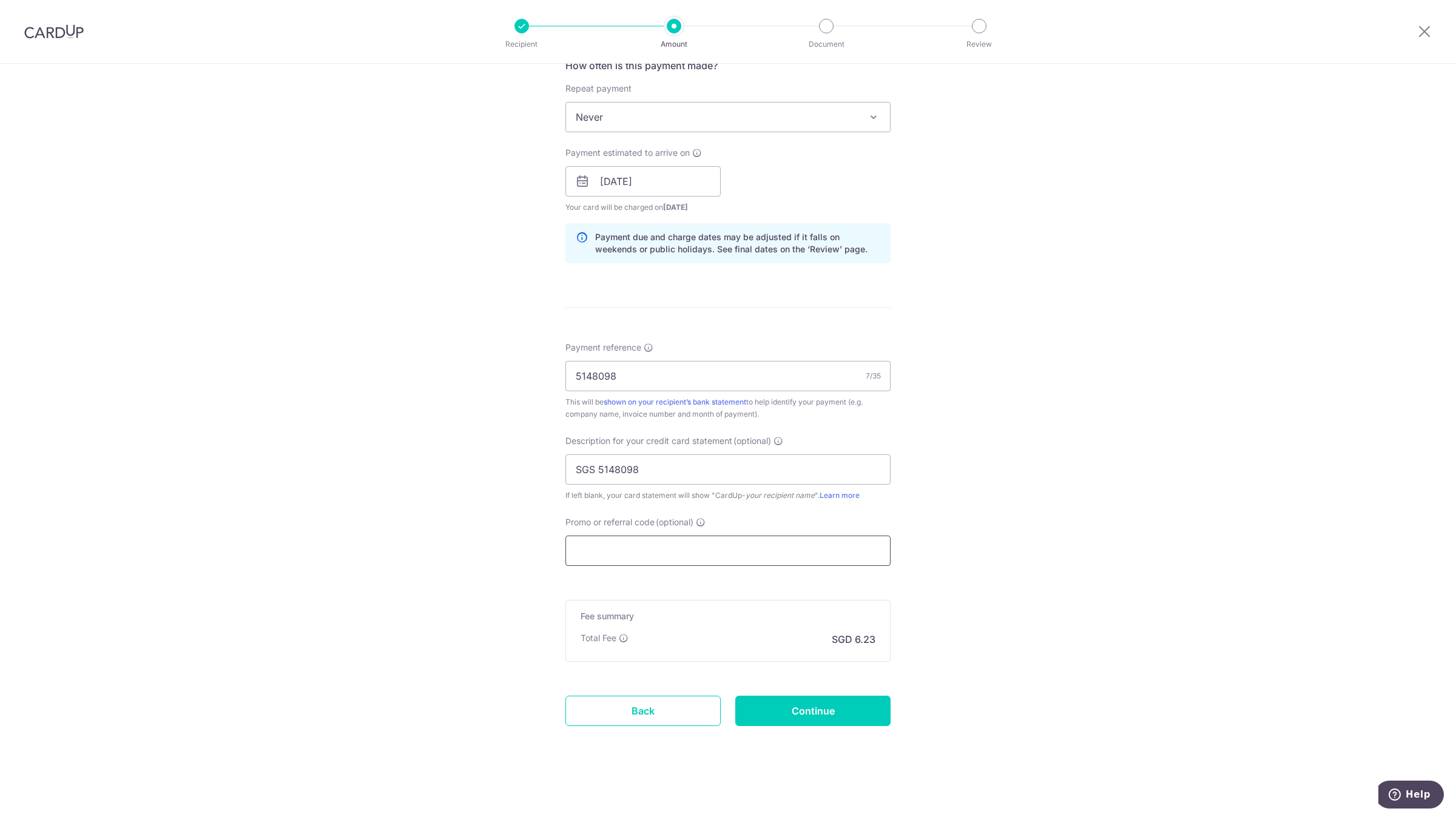
click at [622, 551] on input "Promo or referral code (optional)" at bounding box center [728, 551] width 325 height 30
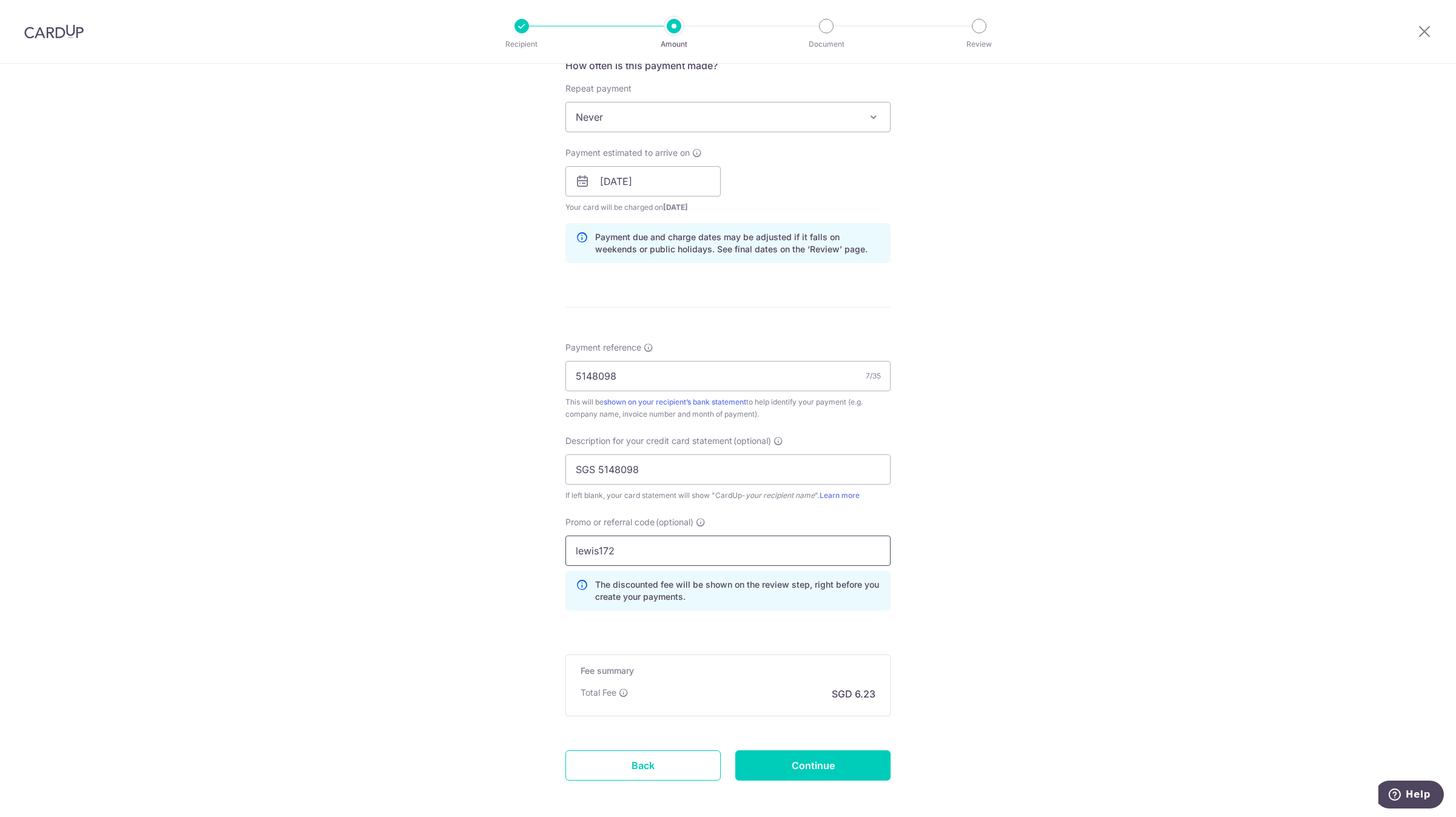
type input "lewis172"
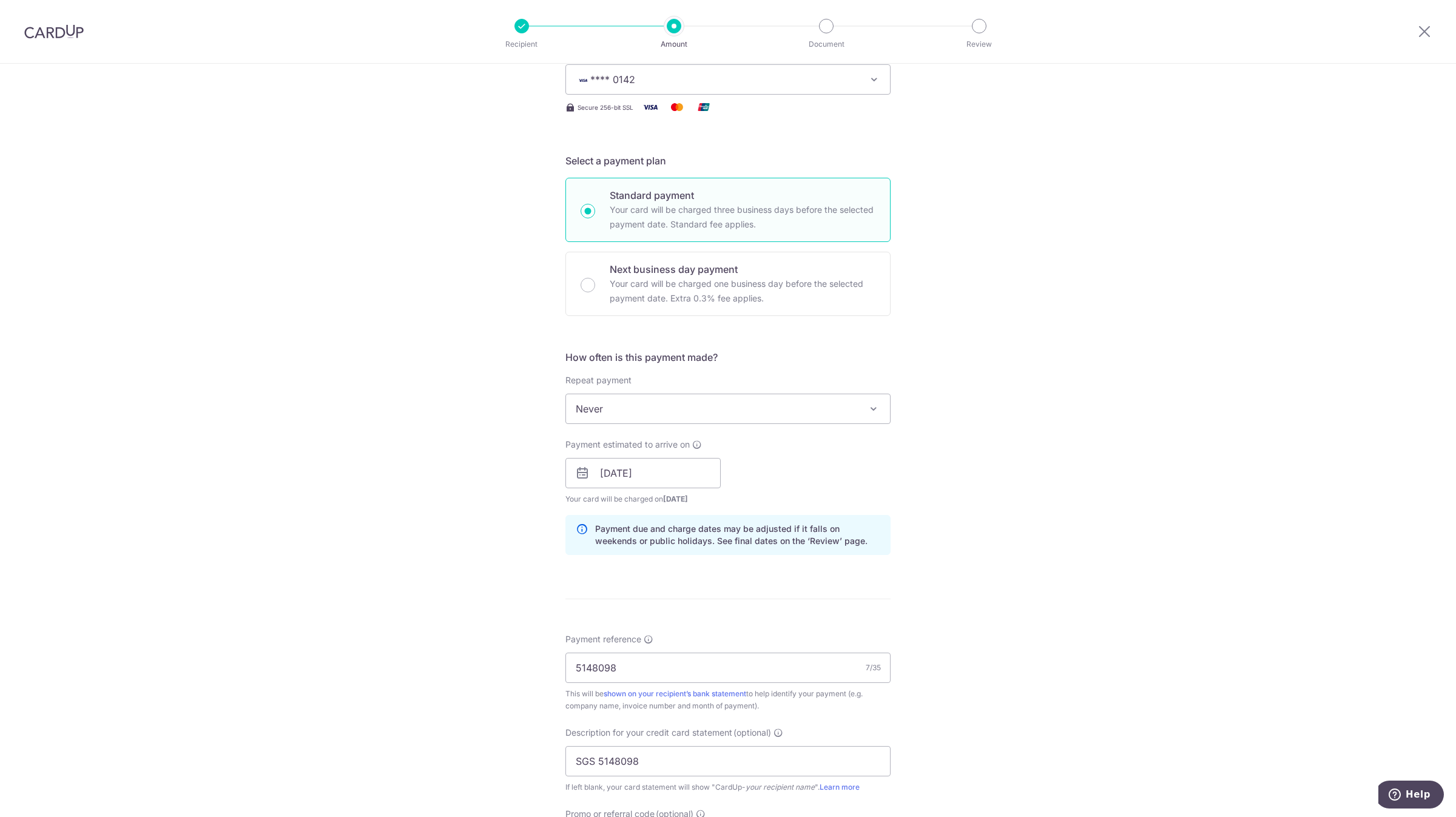
scroll to position [529, 0]
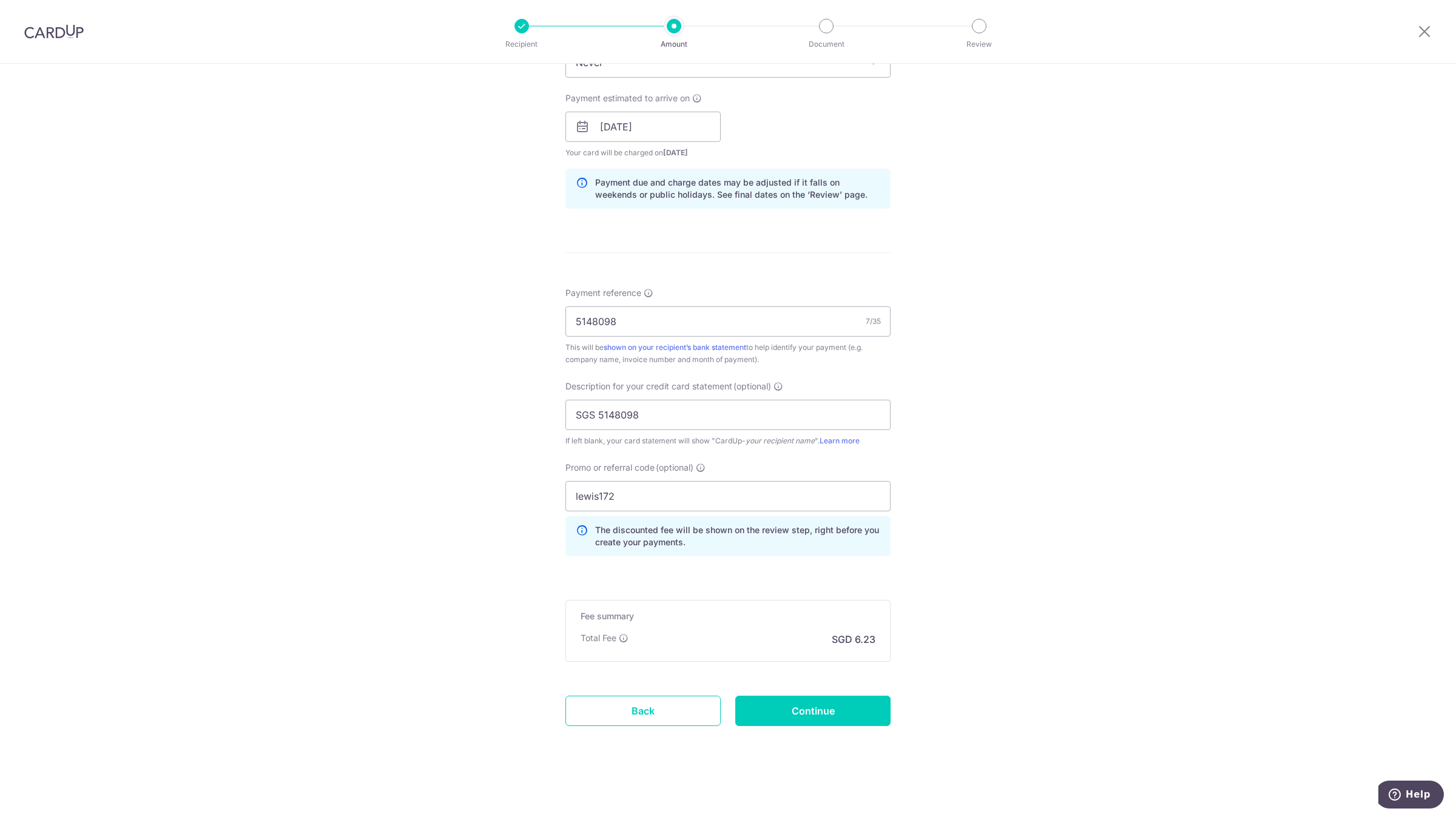
click at [787, 693] on form "Enter payment amount SGD 239.80 239.80 GST (optional) SGD 0.00 0.00 Recipient a…" at bounding box center [728, 187] width 325 height 1146
click at [788, 707] on input "Continue" at bounding box center [813, 711] width 156 height 30
type input "Create Schedule"
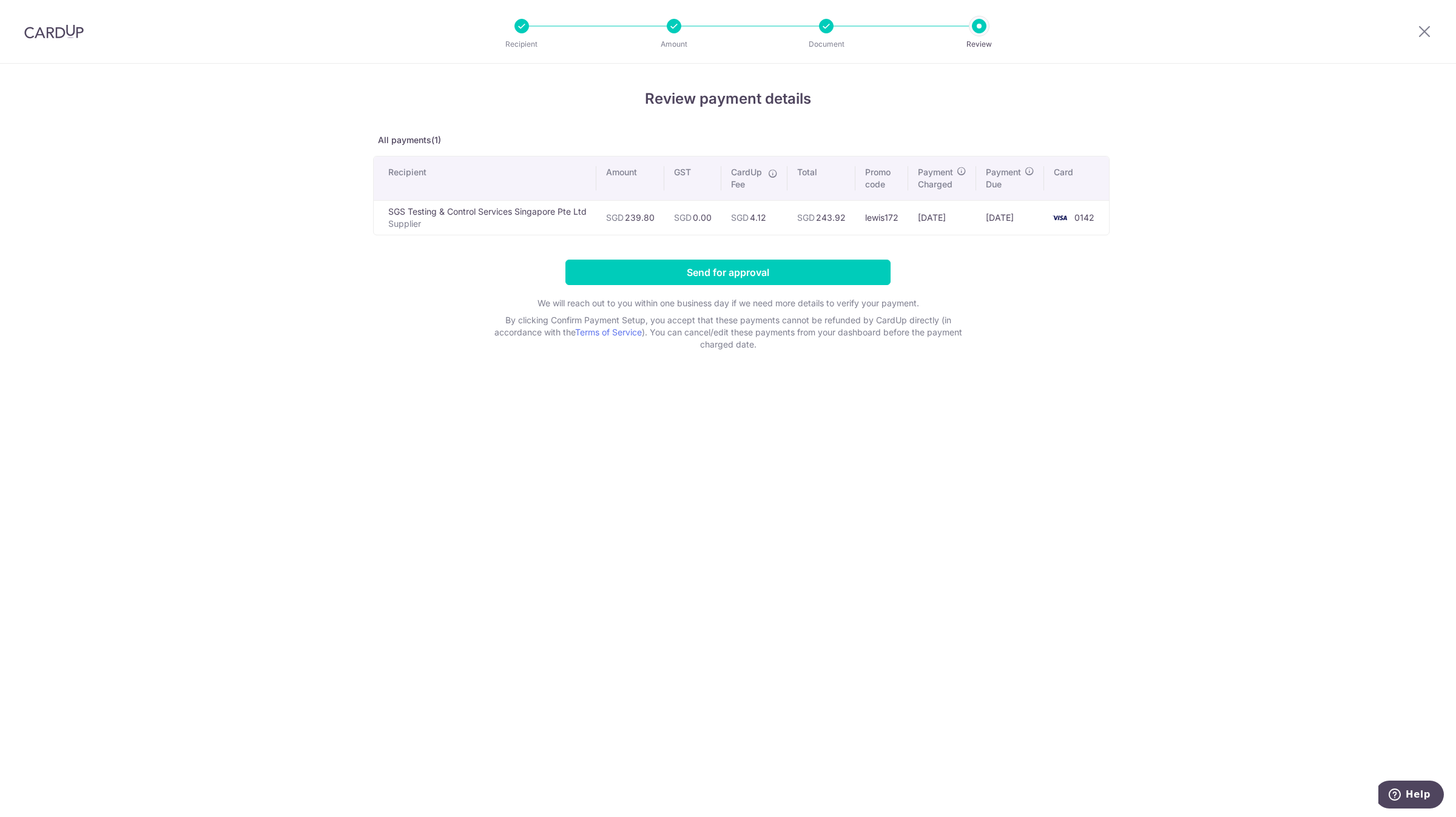
click at [407, 453] on div "Review payment details All payments(1) Recipient Amount GST CardUp Fee Total Pr…" at bounding box center [728, 440] width 1456 height 754
click at [621, 270] on input "Send for approval" at bounding box center [728, 272] width 325 height 25
